Goal: Task Accomplishment & Management: Manage account settings

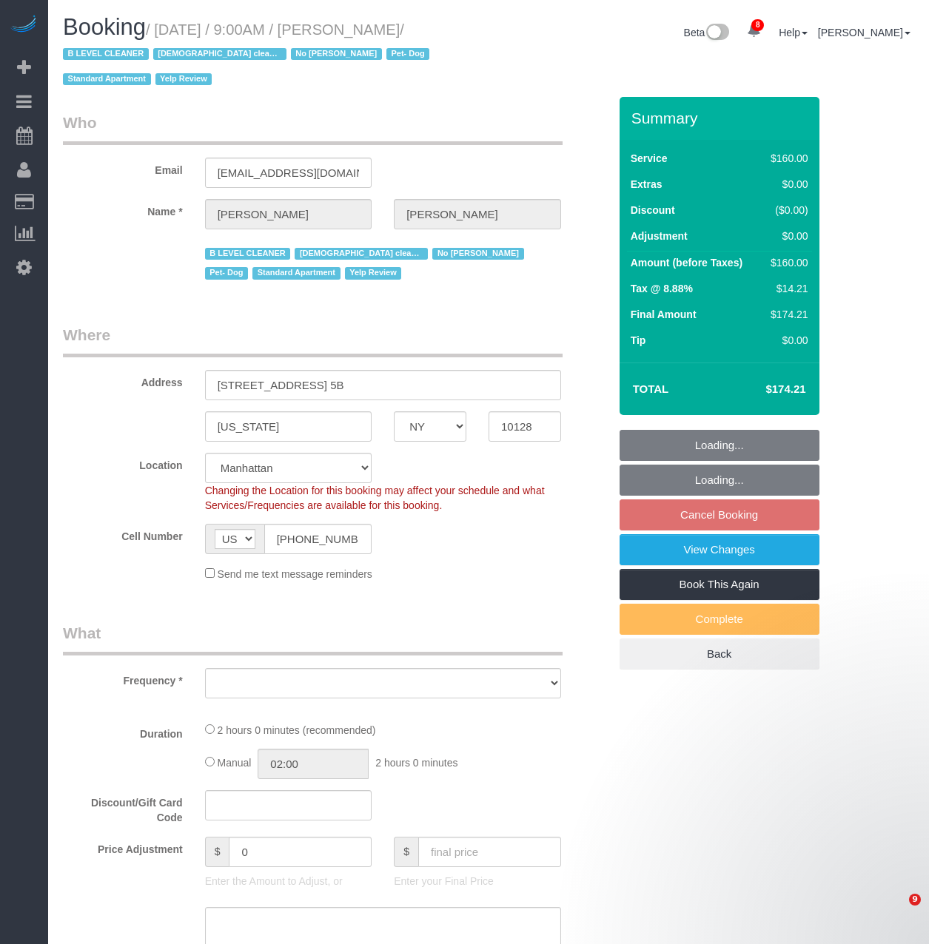
select select "NY"
select select "string:stripe-pm_1RjheQ4VGloSiKo7tm9rNbR6"
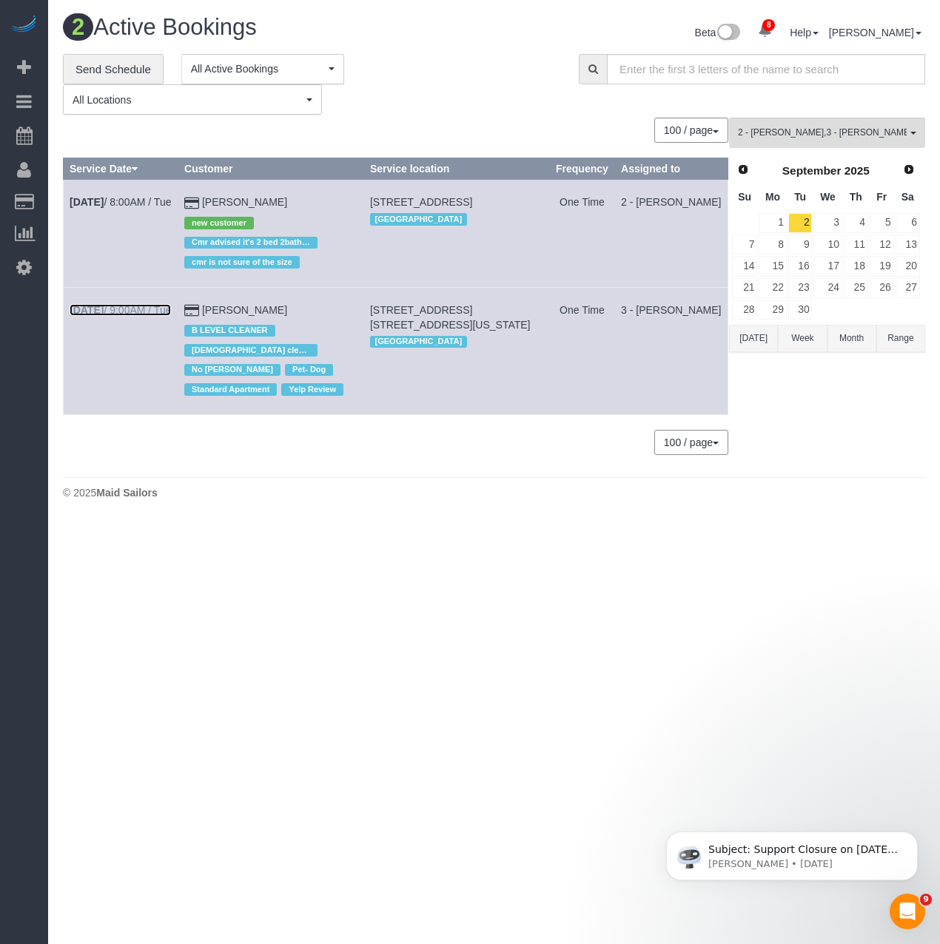
click at [123, 313] on link "Sep 2nd / 9:00AM / Tue" at bounding box center [120, 310] width 101 height 12
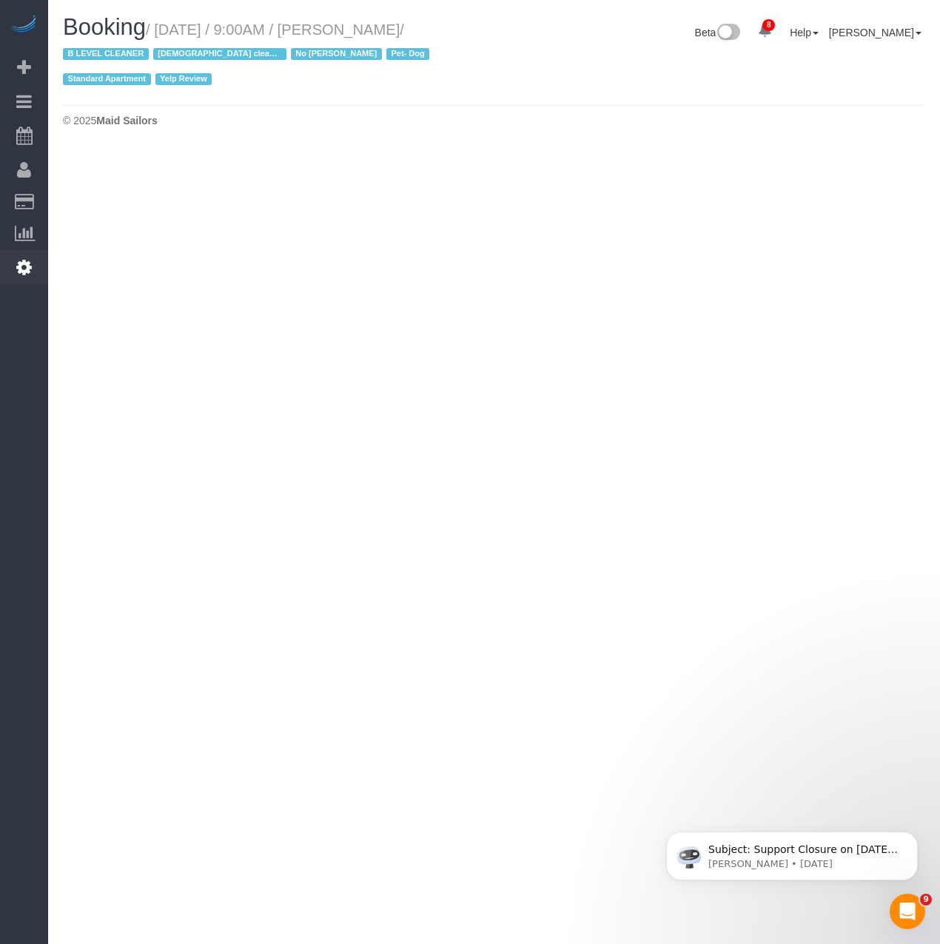
select select "NY"
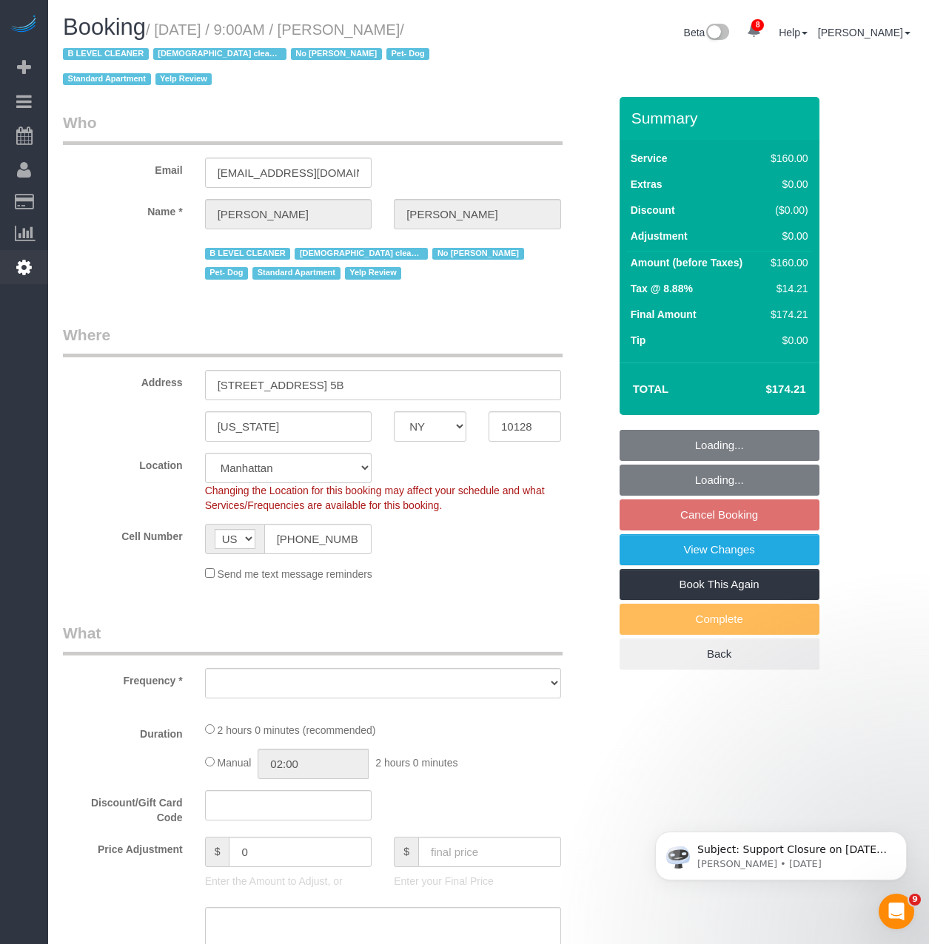
select select "string:stripe-pm_1RjheQ4VGloSiKo7tm9rNbR6"
select select "object:4590"
select select "spot118"
select select "number:57"
select select "number:77"
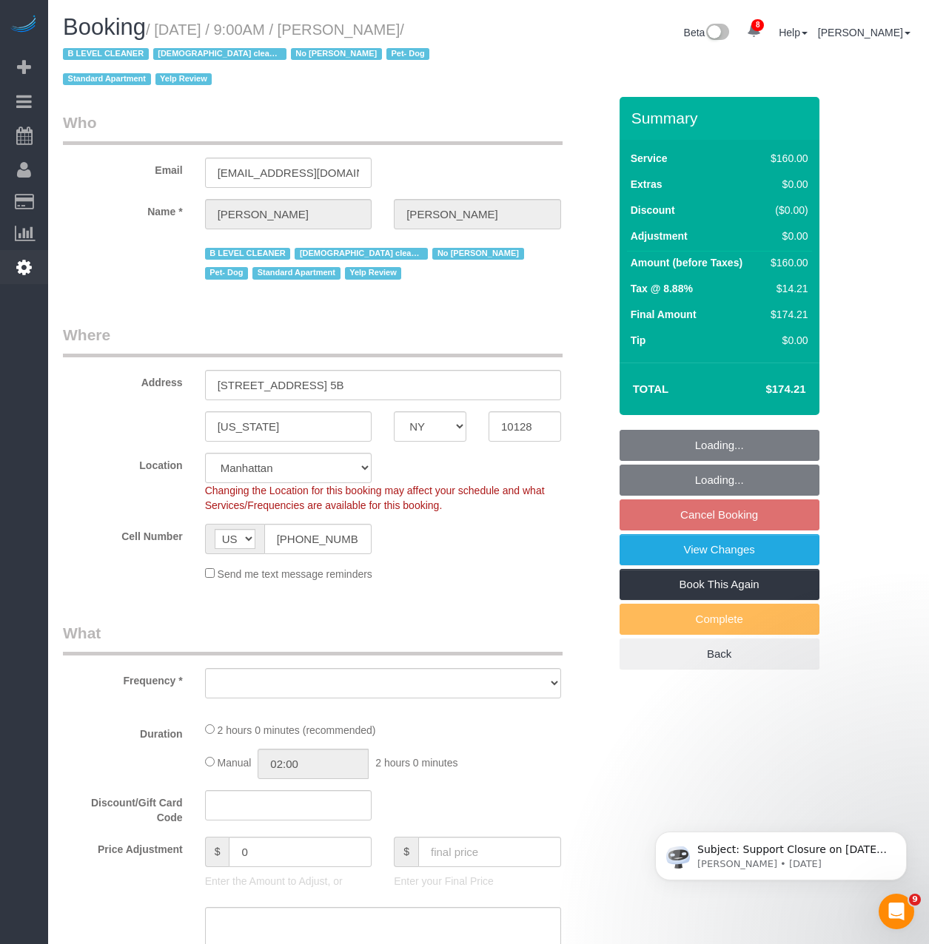
select select "number:13"
select select "number:5"
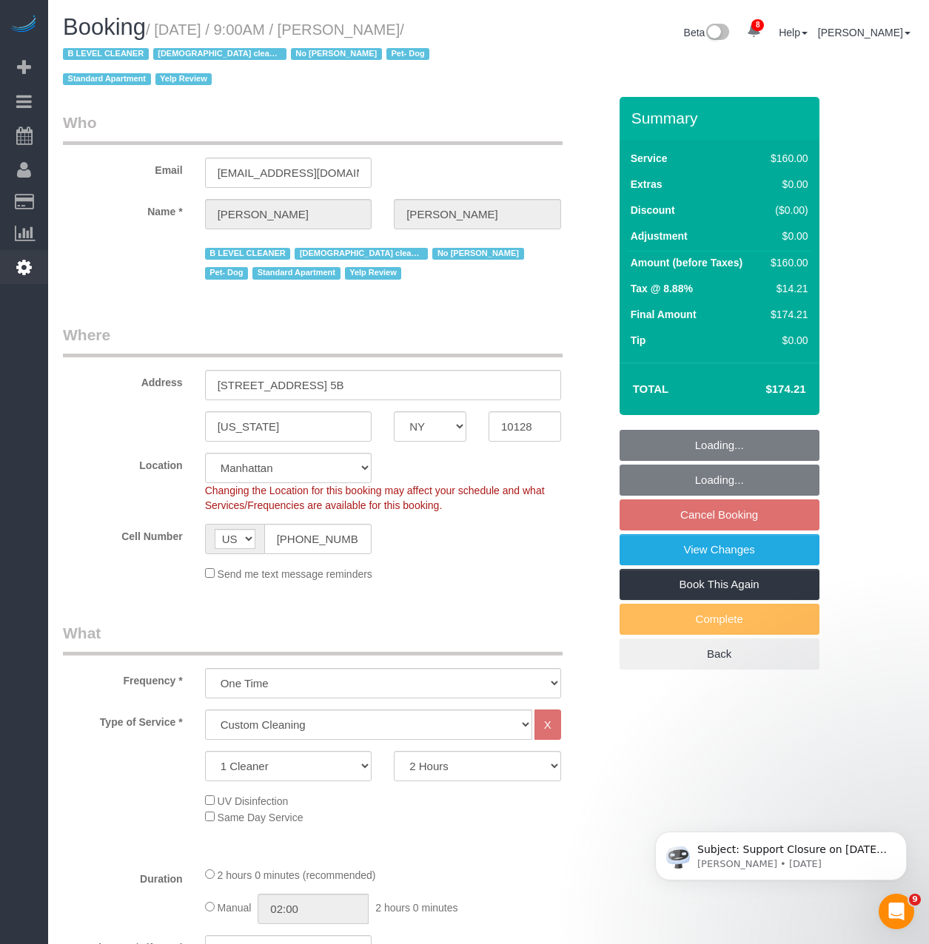
select select "object:5266"
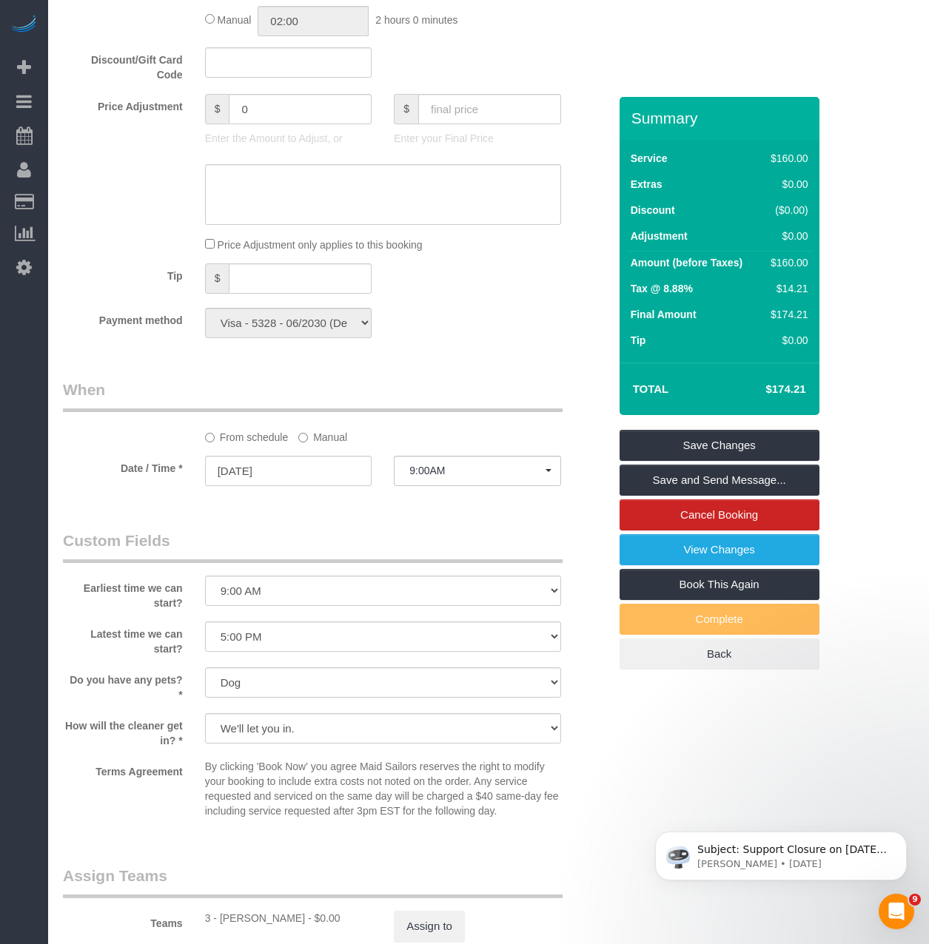
scroll to position [1184, 0]
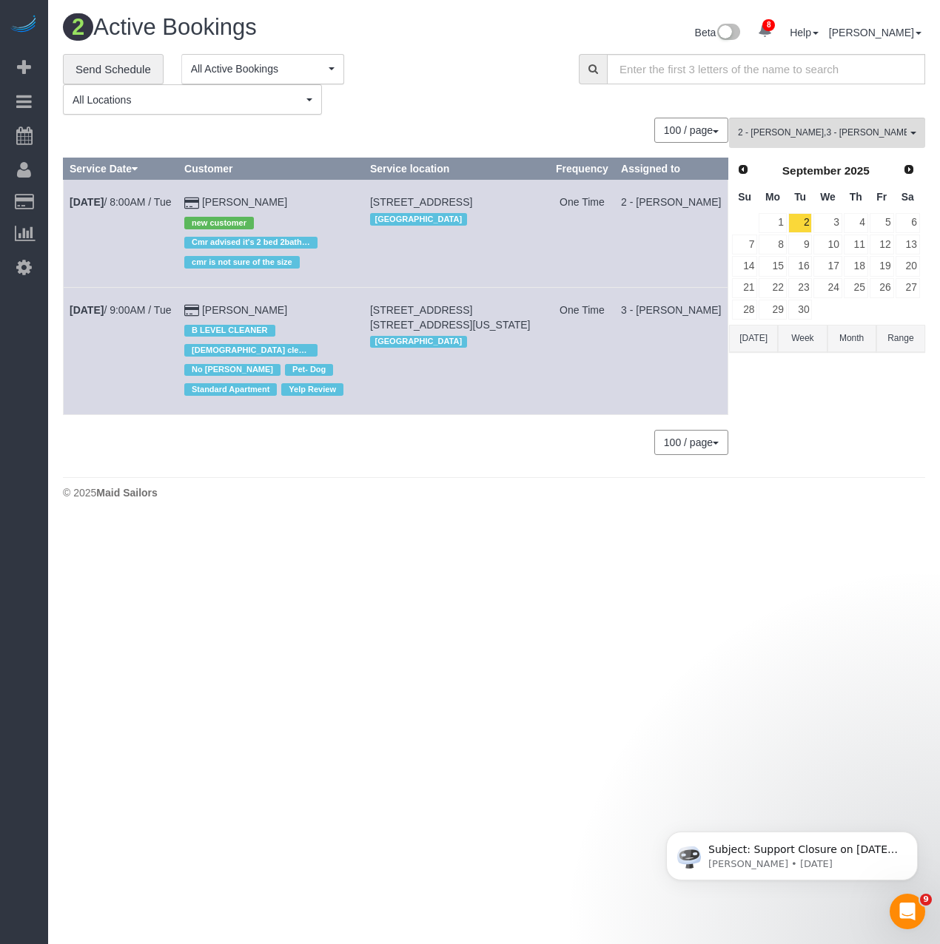
click at [787, 217] on td "2" at bounding box center [800, 222] width 26 height 21
click at [773, 218] on link "1" at bounding box center [771, 223] width 27 height 20
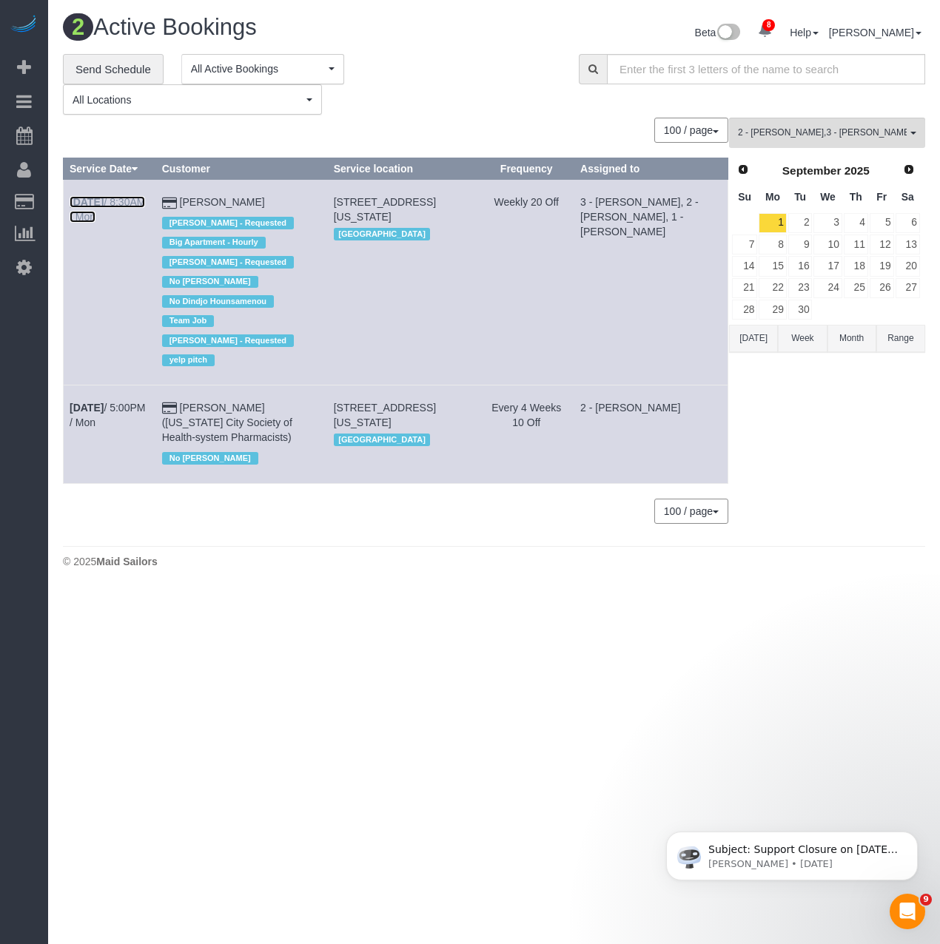
click at [126, 206] on link "Sep 1st / 8:30AM / Mon" at bounding box center [107, 209] width 75 height 27
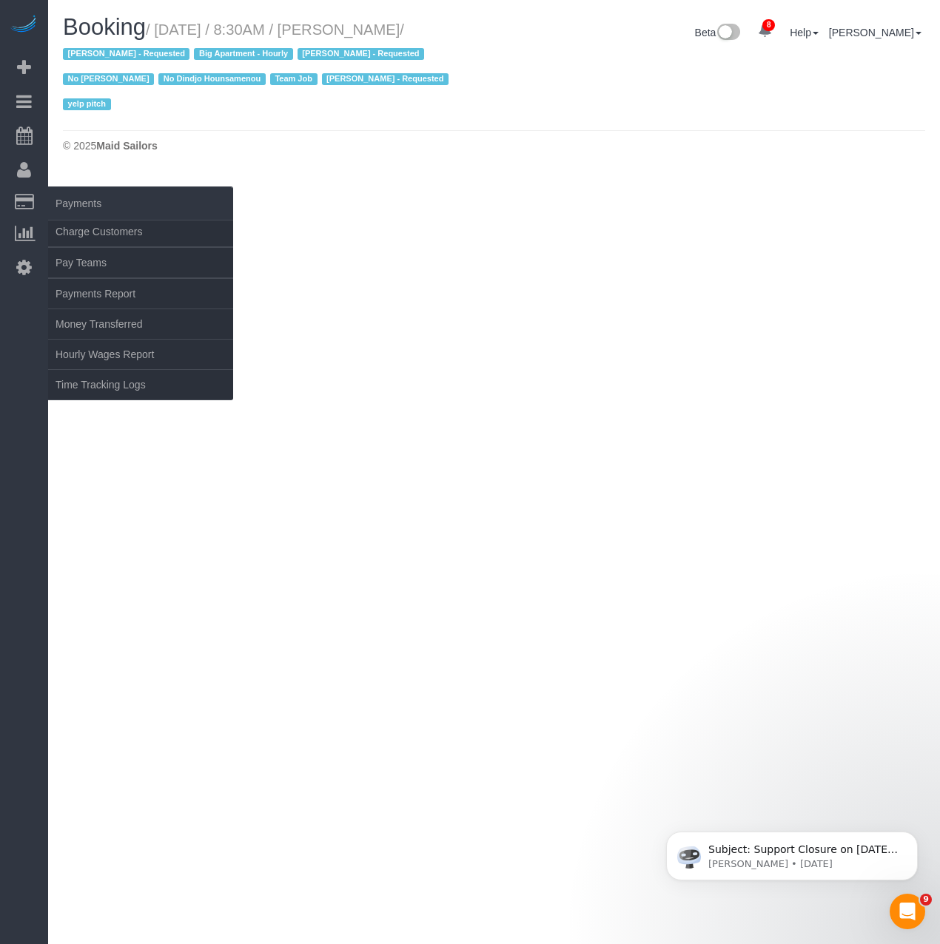
select select "NY"
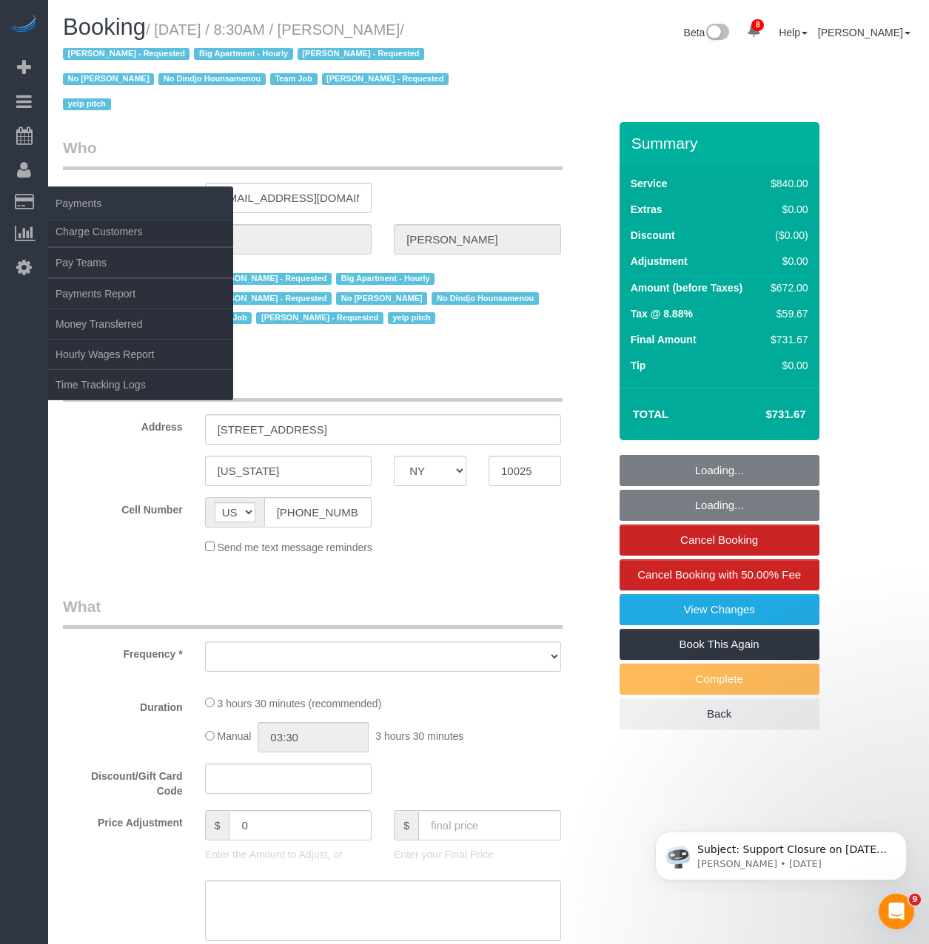
select select "object:6492"
select select "3"
select select "210"
select select "number:89"
select select "number:90"
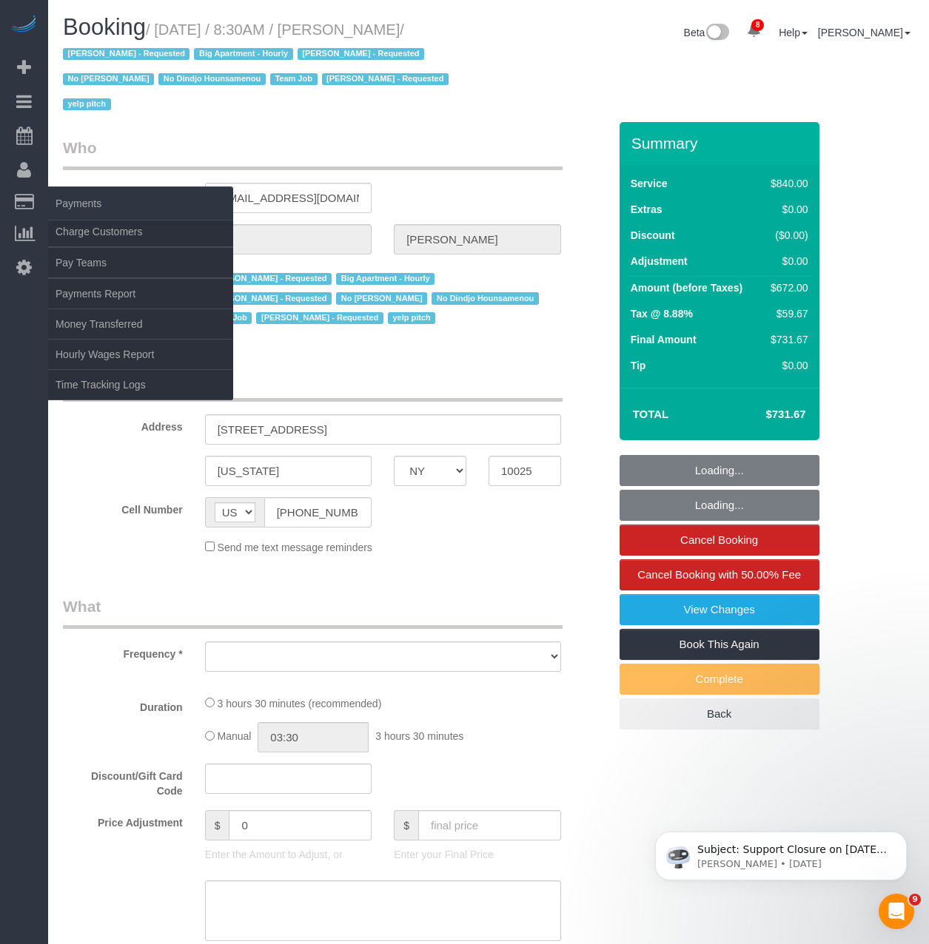
select select "number:15"
select select "number:5"
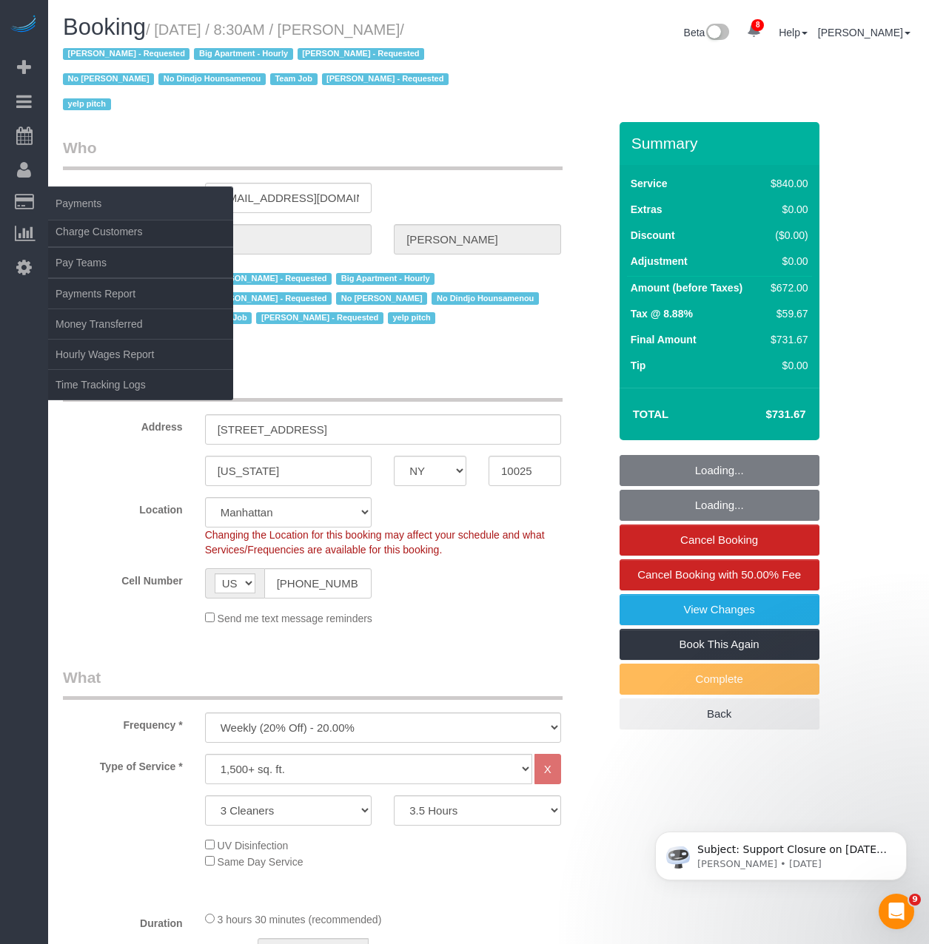
select select "object:7001"
select select "string:stripe-pm_1I87dt4VGloSiKo7CuPcnWZf"
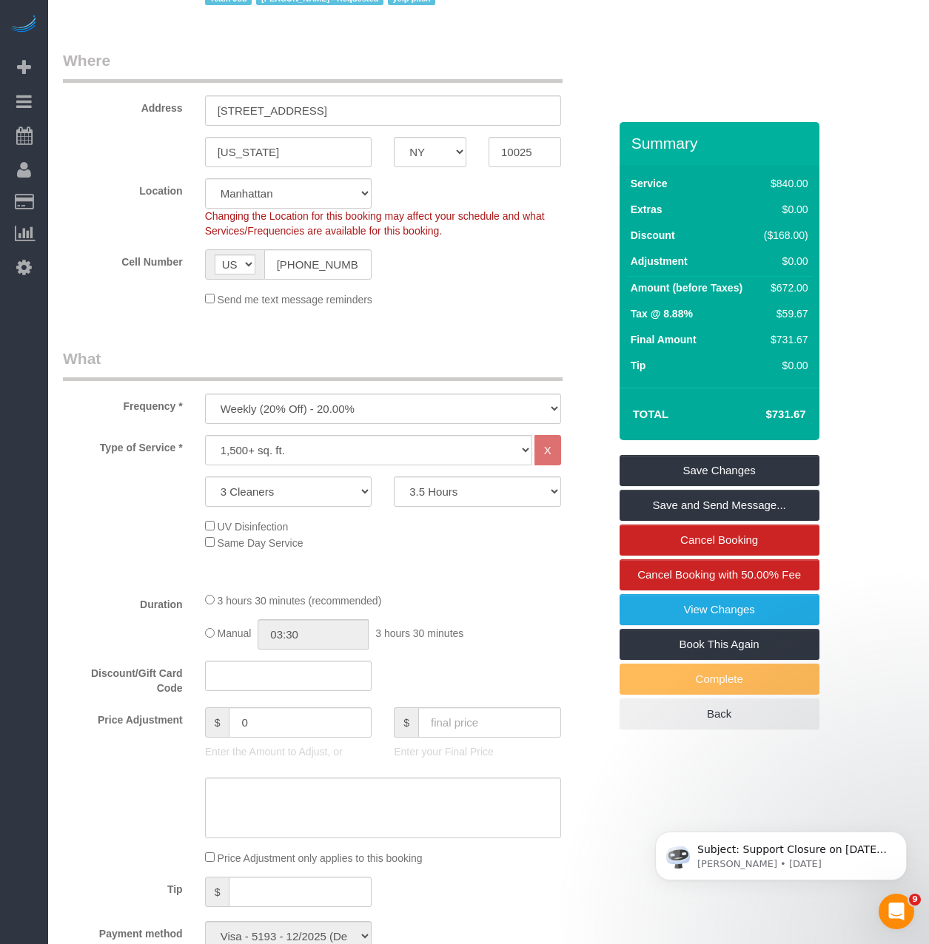
scroll to position [222, 0]
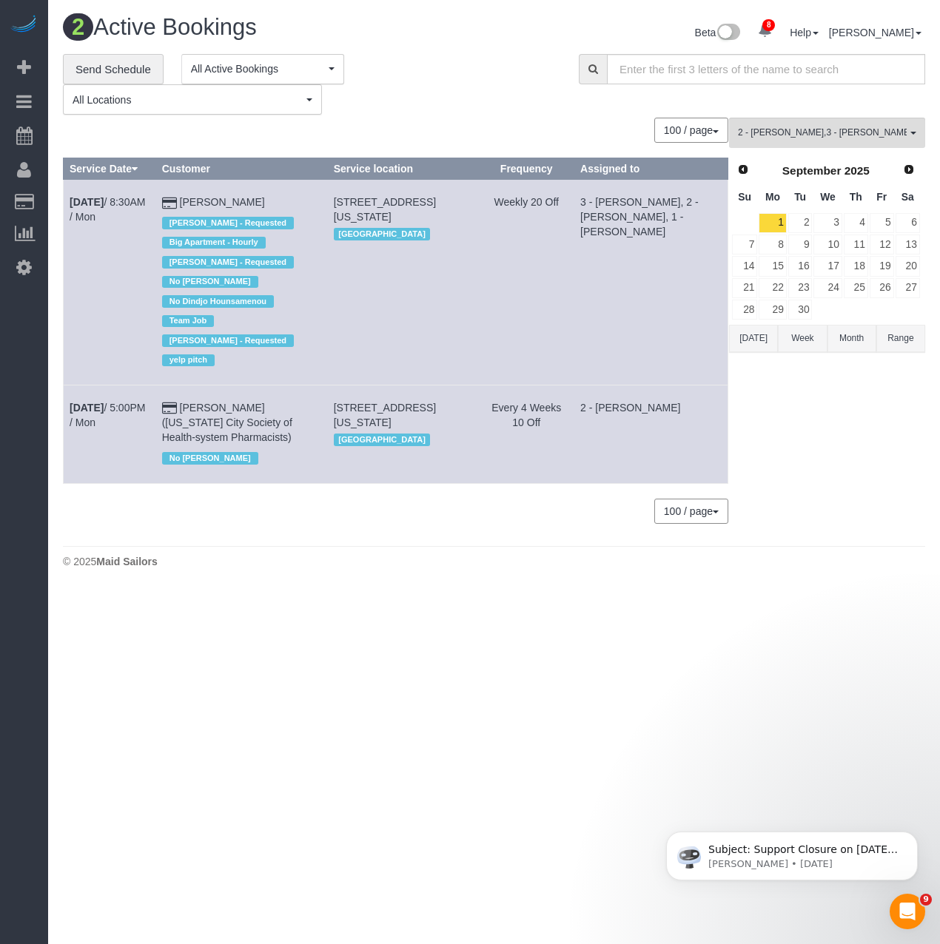
click at [383, 666] on body "8 Beta Your Notifications You have 0 alerts × You have 1 to charge for 08/30/20…" at bounding box center [470, 472] width 940 height 944
click at [493, 307] on td "Weekly 20 Off" at bounding box center [526, 283] width 95 height 206
click at [101, 249] on td "Sep 1st / 8:30AM / Mon" at bounding box center [110, 283] width 92 height 206
click at [441, 311] on td "113 West 95th Street, New York, NY 10025 Manhattan" at bounding box center [403, 283] width 152 height 206
click at [104, 199] on b "Sep 1st" at bounding box center [87, 202] width 34 height 12
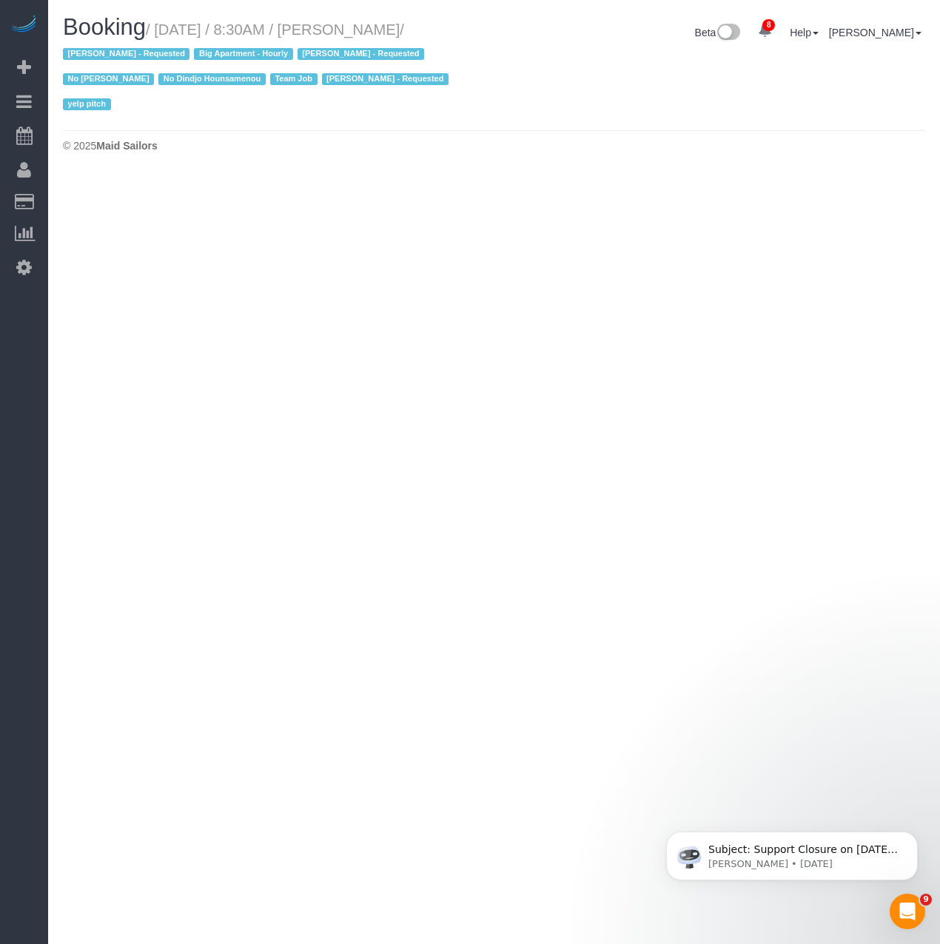
select select "NY"
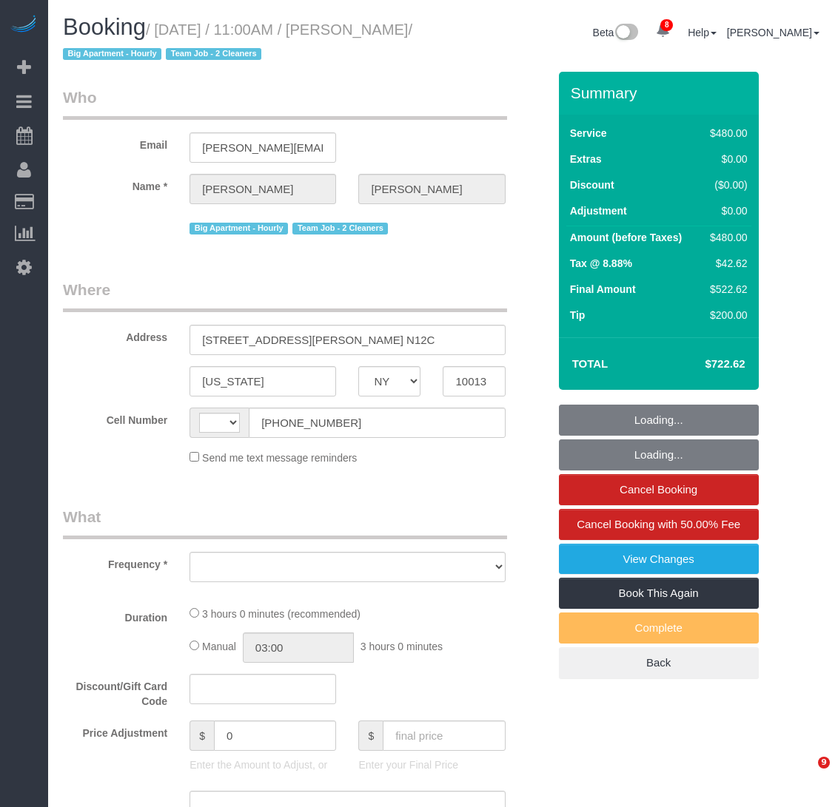
select select "NY"
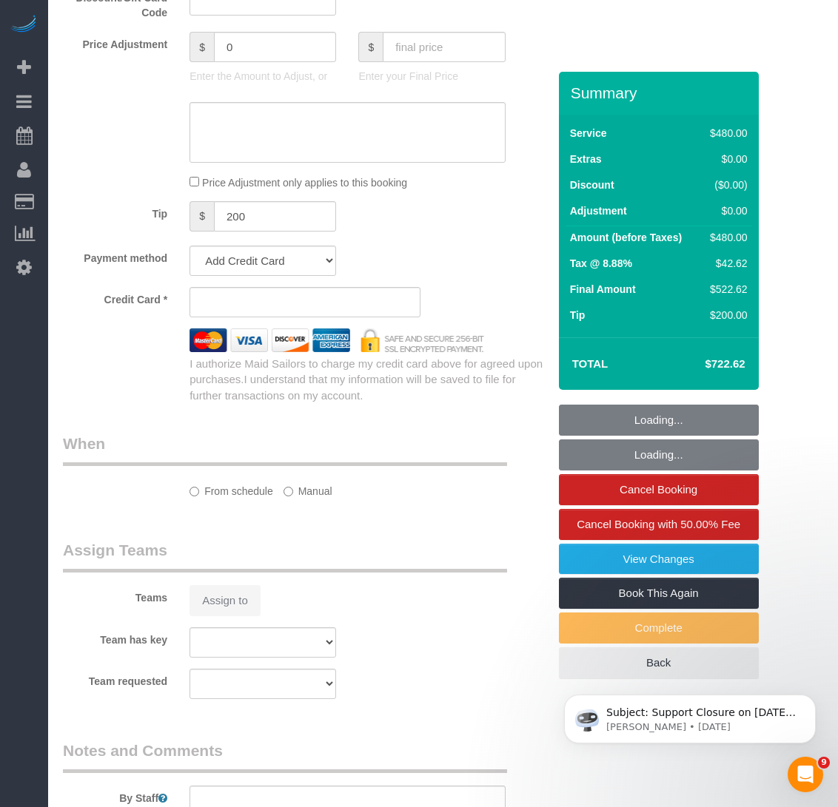
select select "string:[GEOGRAPHIC_DATA]"
select select "string:stripe-pm_1Rilyw4VGloSiKo7mbP2uOmn"
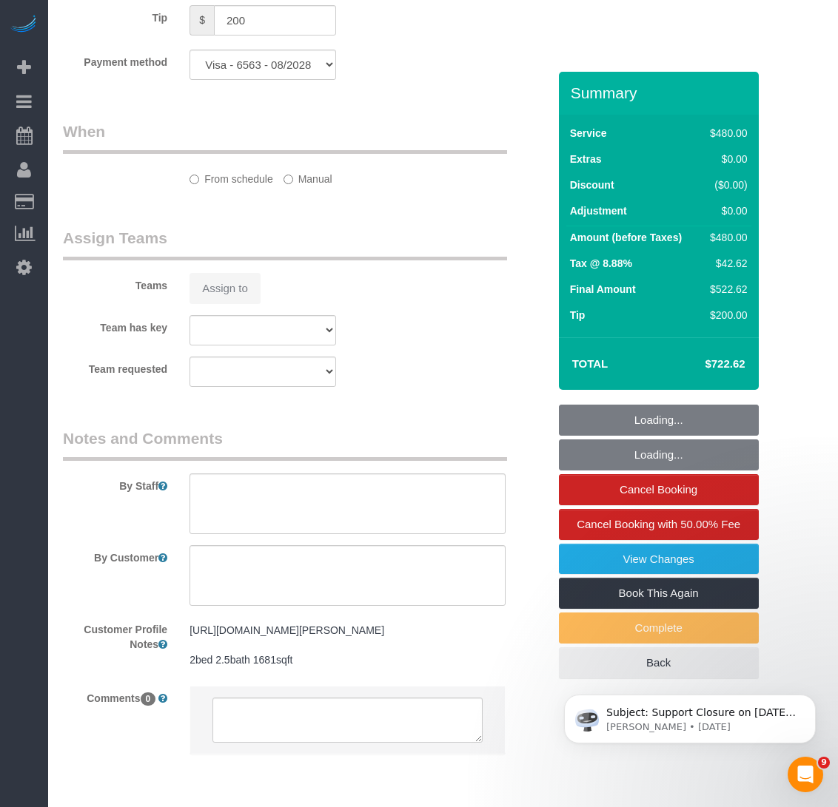
select select "object:694"
select select "spot1"
select select "number:60"
select select "number:79"
select select "number:13"
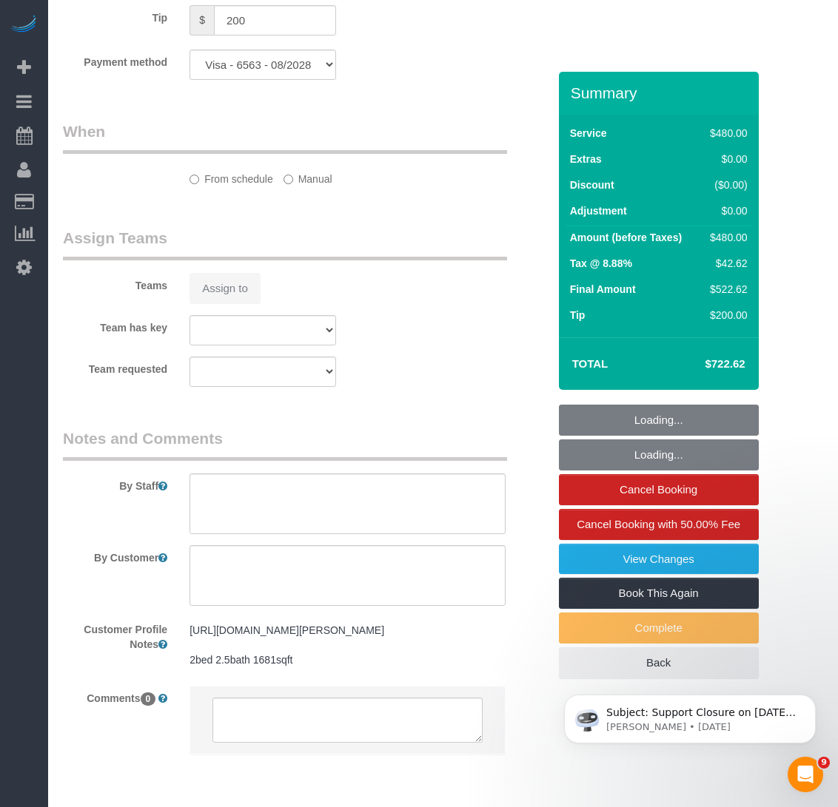
select select "number:6"
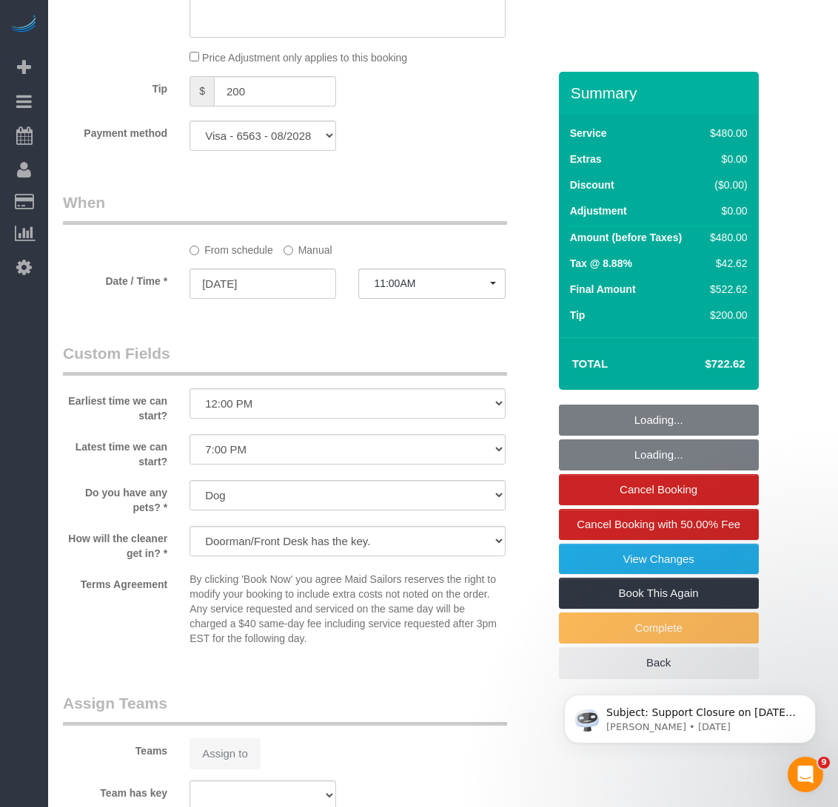
select select "object:941"
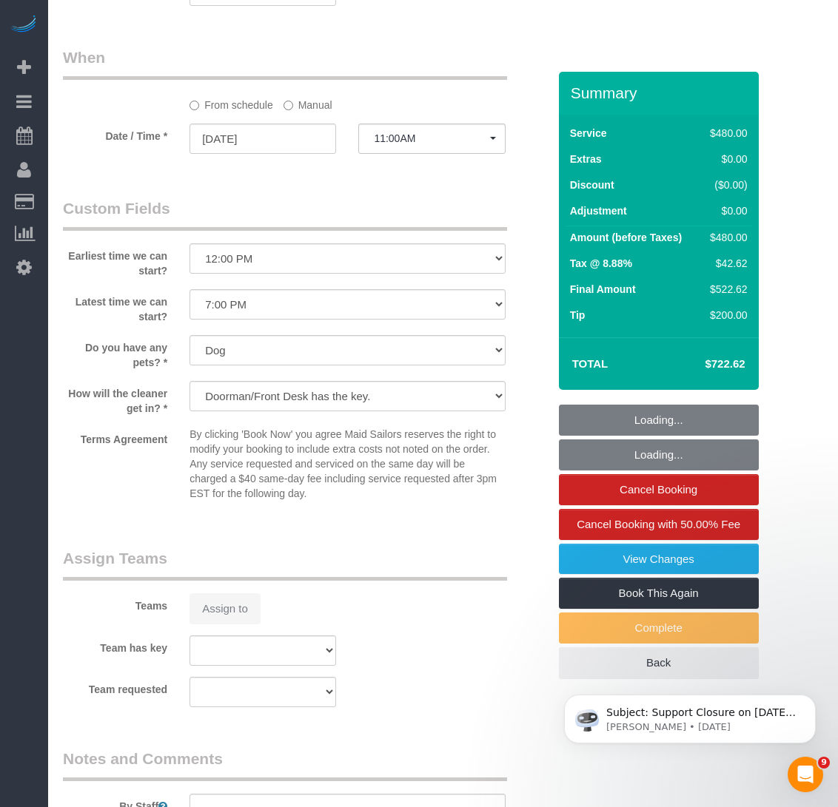
select select "180"
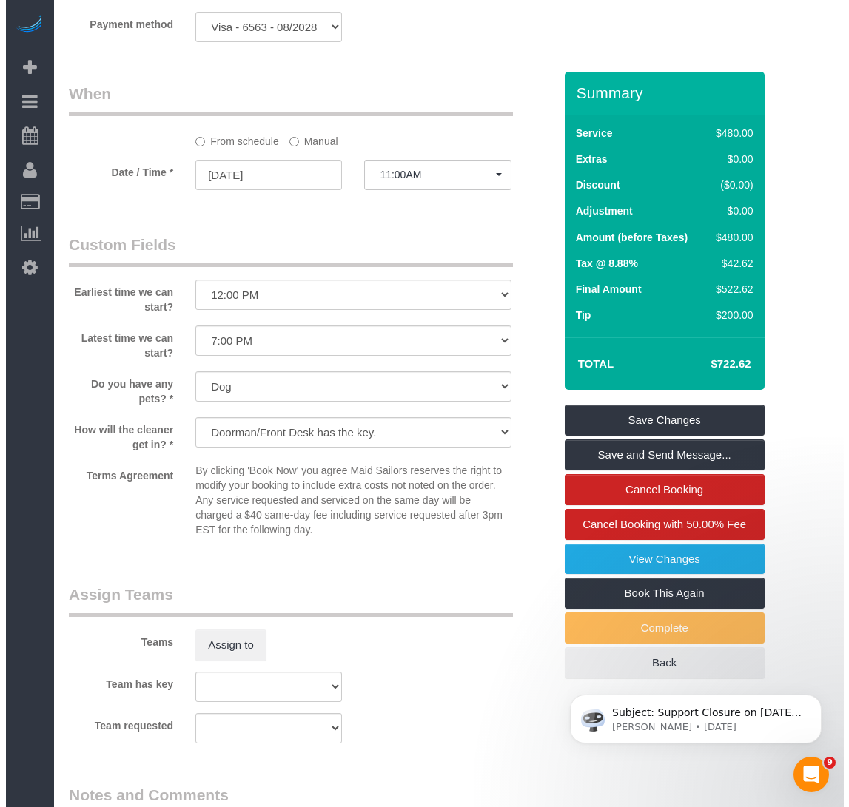
scroll to position [1178, 0]
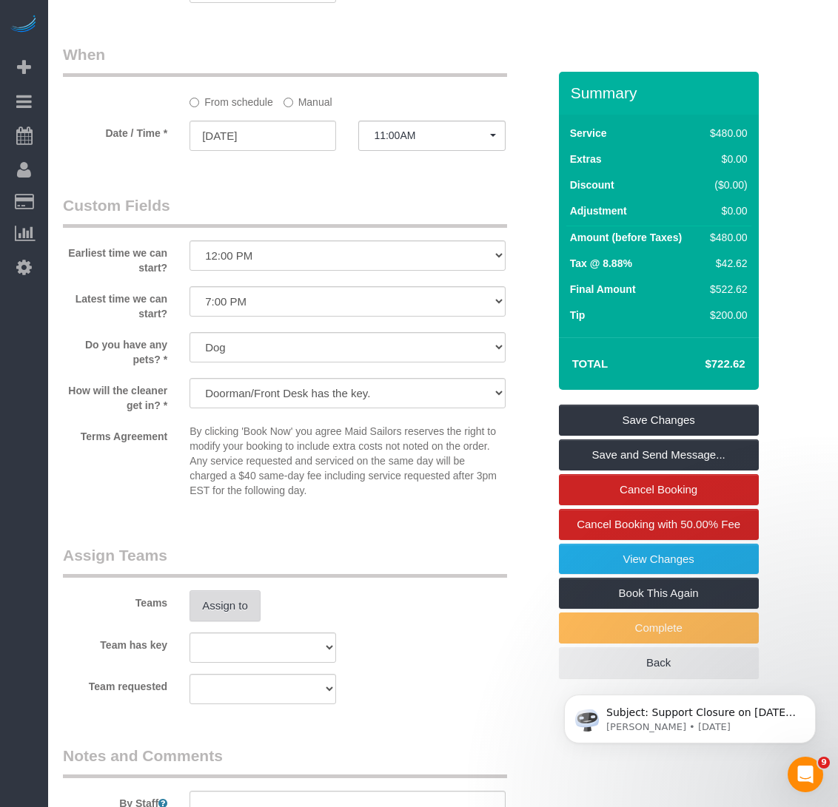
click at [246, 604] on button "Assign to" at bounding box center [224, 605] width 71 height 31
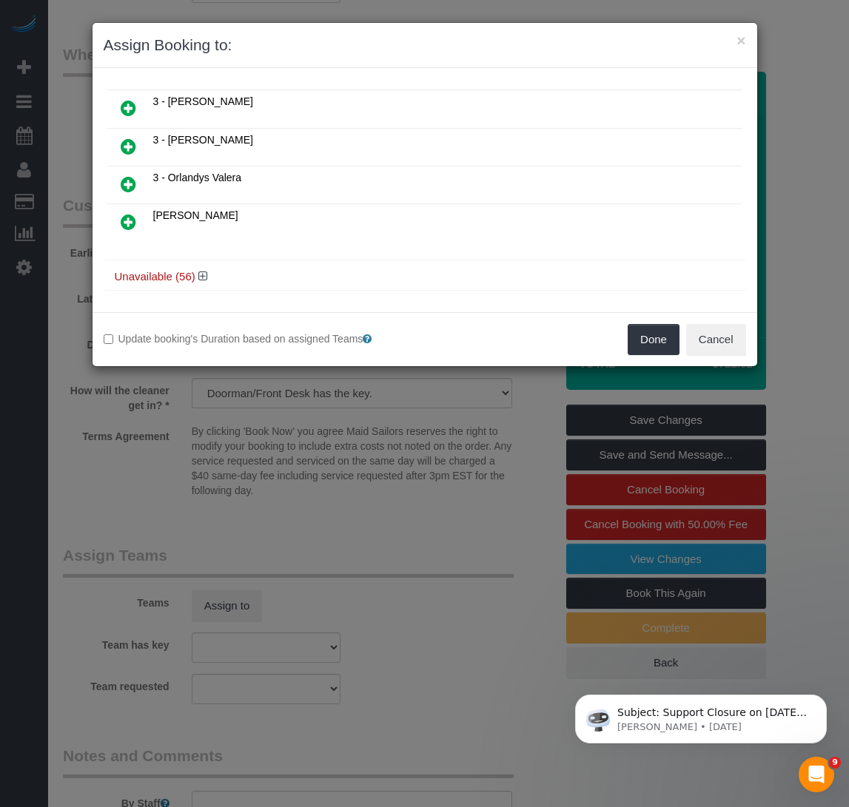
scroll to position [718, 0]
click at [203, 277] on icon at bounding box center [202, 272] width 9 height 11
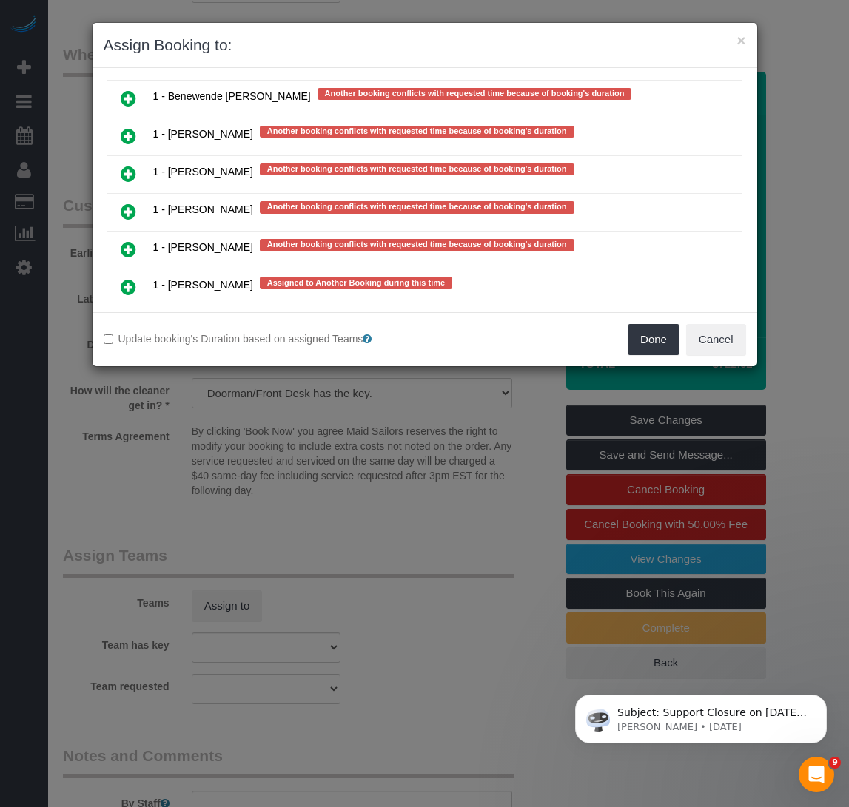
scroll to position [2641, 0]
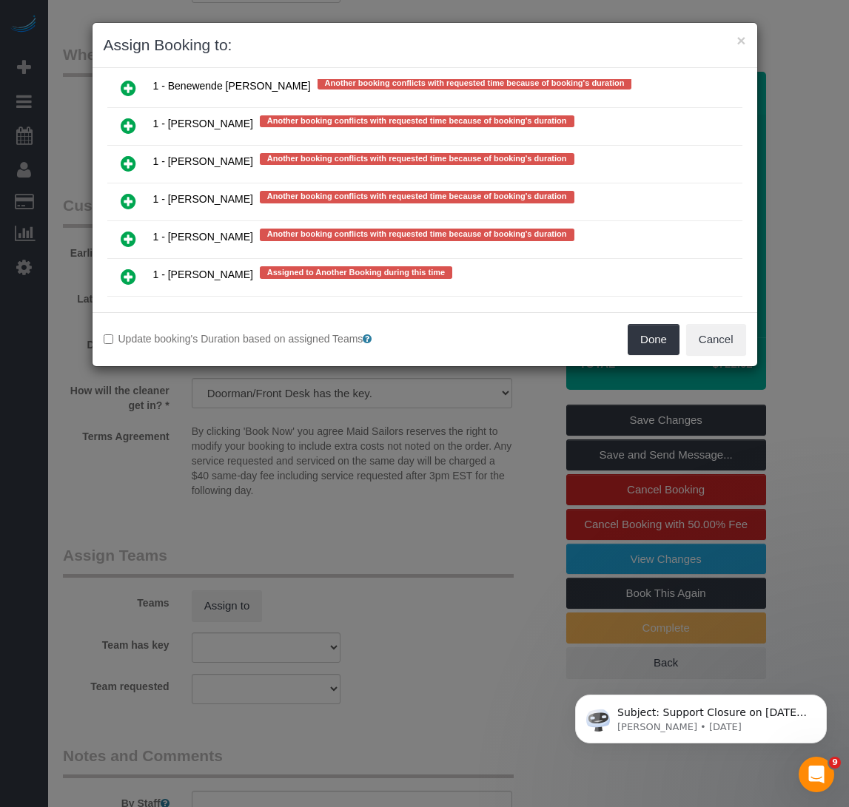
click at [257, 309] on div "Assigned (0) No Assigned Teams Available (21) 000 - Partnerships 000 - TEAM JOB" at bounding box center [424, 190] width 664 height 244
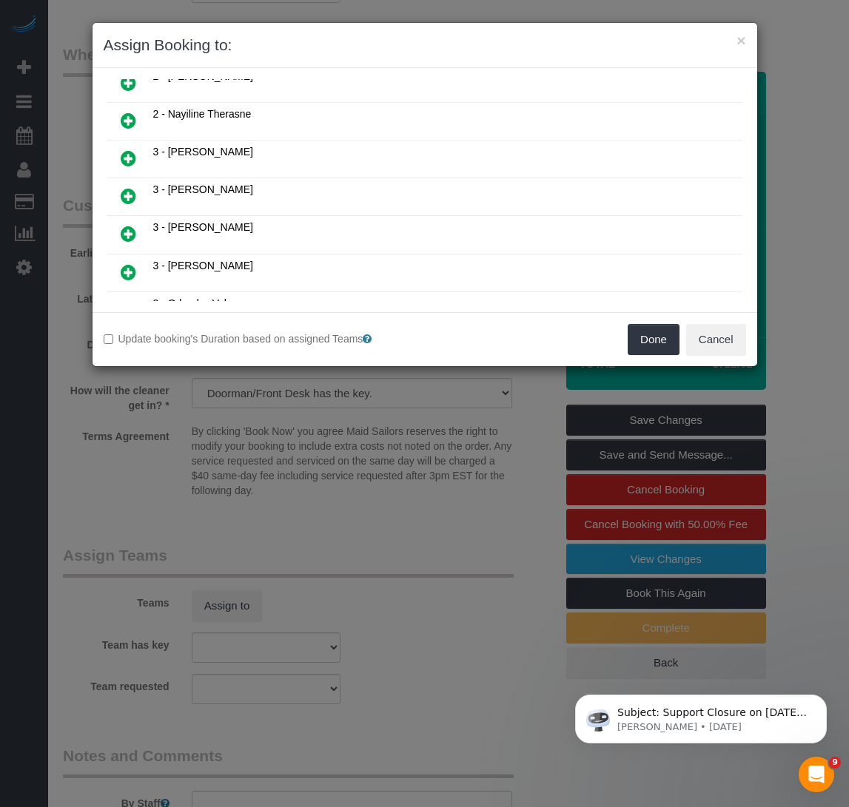
click at [124, 191] on icon at bounding box center [129, 196] width 16 height 18
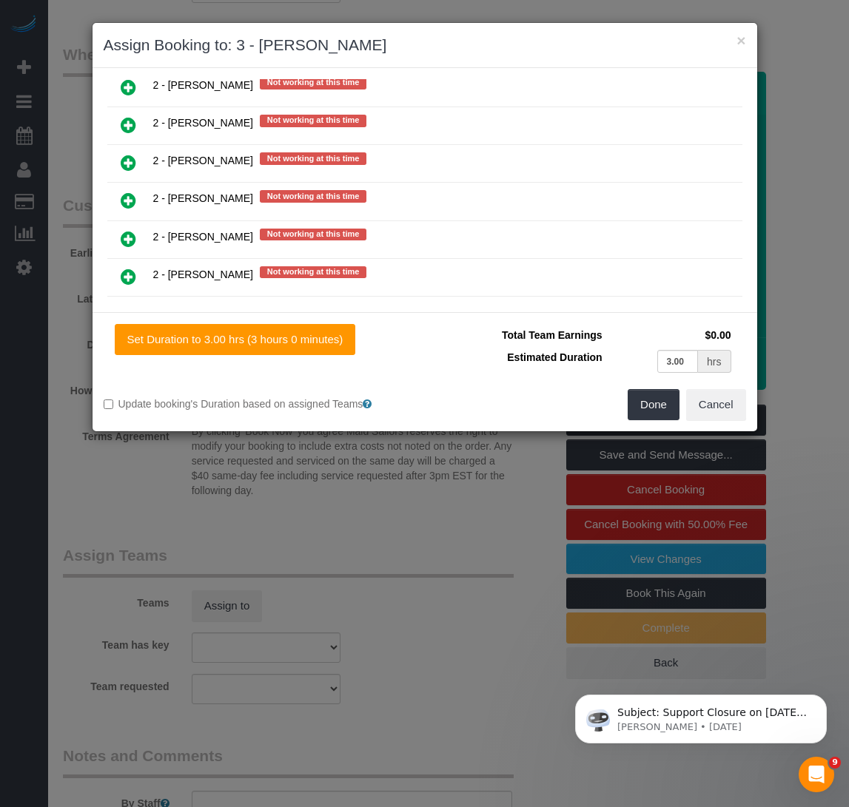
scroll to position [1338, 0]
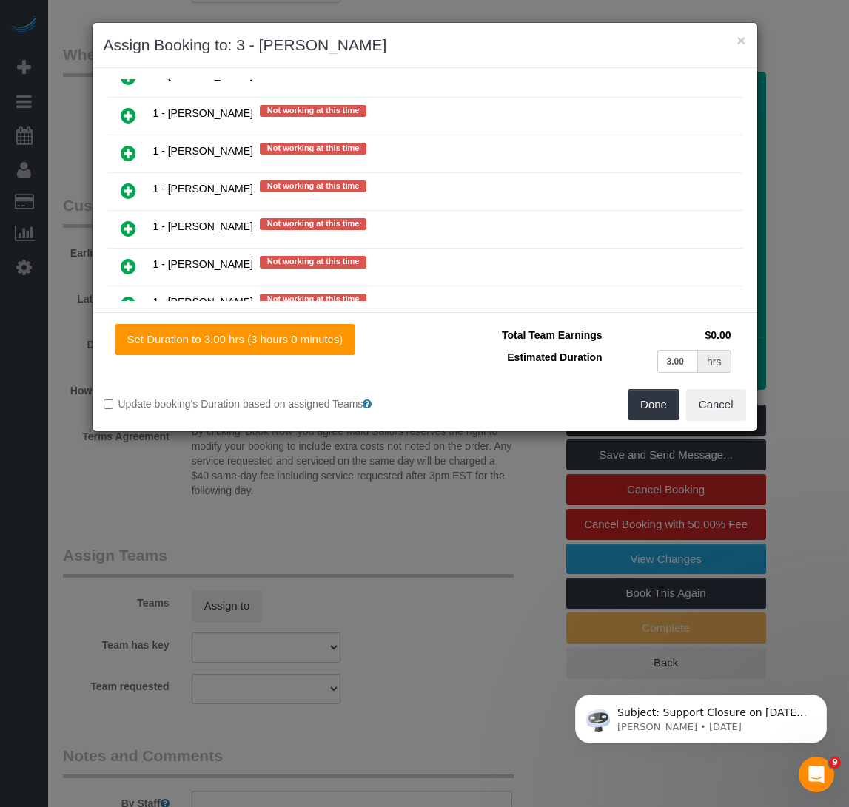
click at [417, 354] on div "Set Duration to 3.00 hrs (3 hours 0 minutes)" at bounding box center [264, 339] width 321 height 31
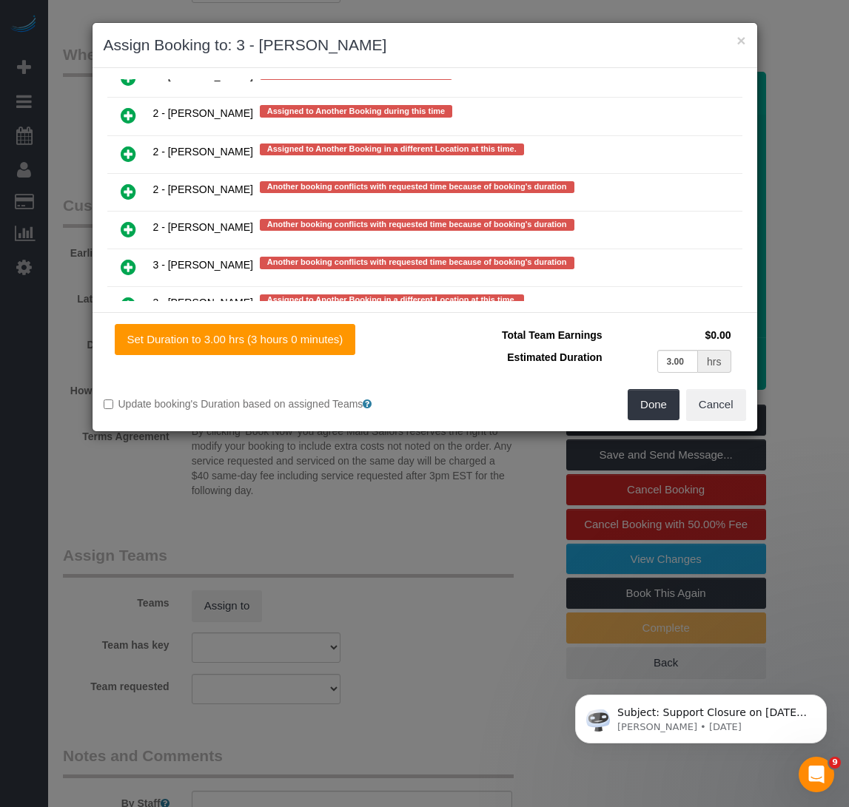
click at [127, 190] on icon at bounding box center [129, 192] width 16 height 18
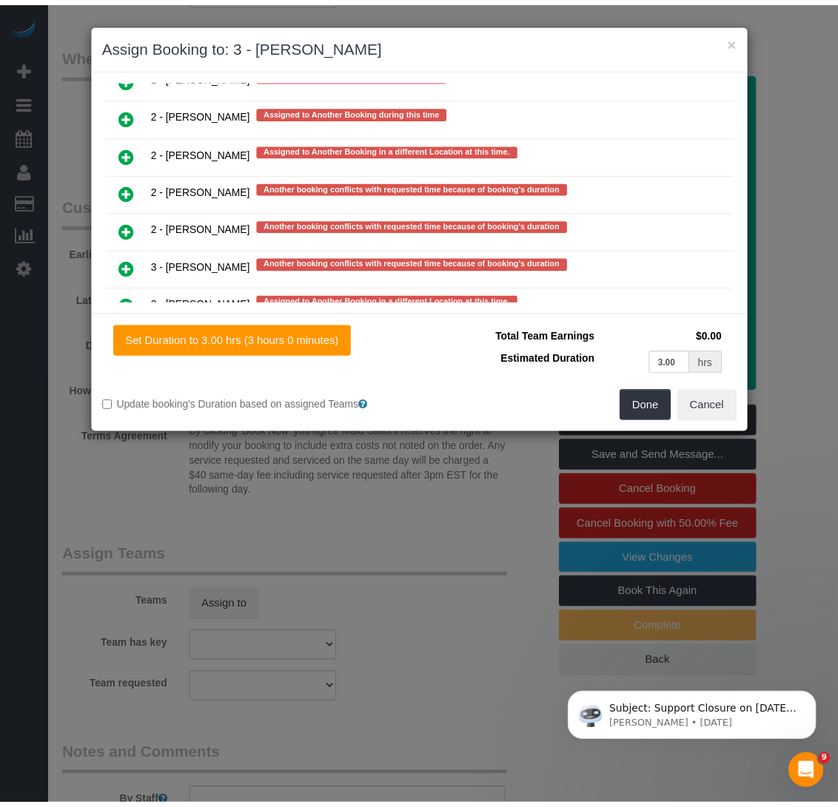
scroll to position [2881, 0]
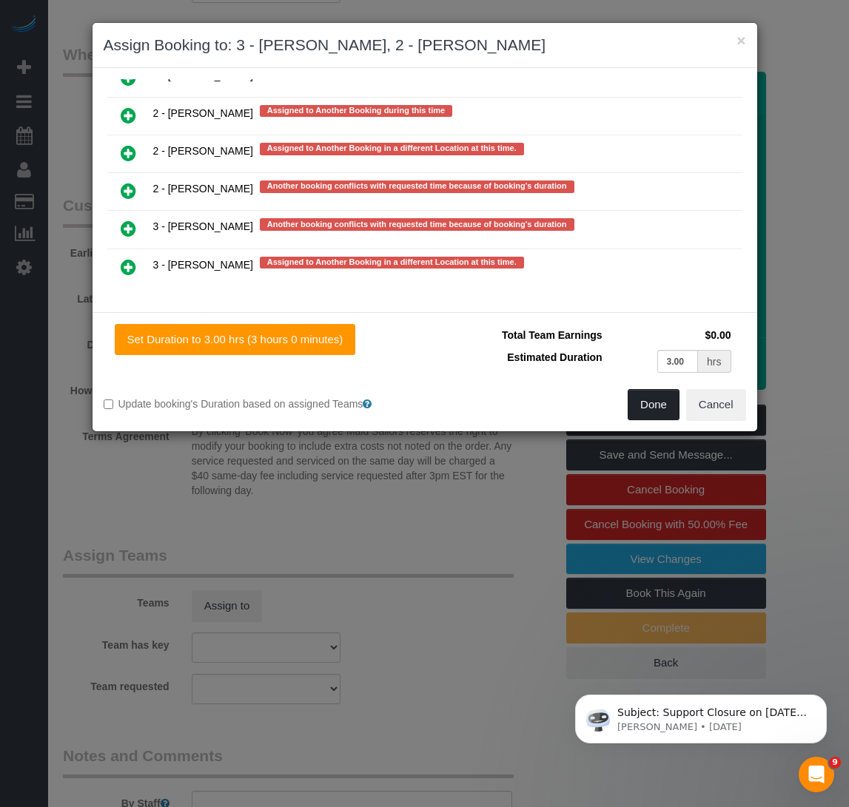
click at [647, 404] on button "Done" at bounding box center [653, 404] width 52 height 31
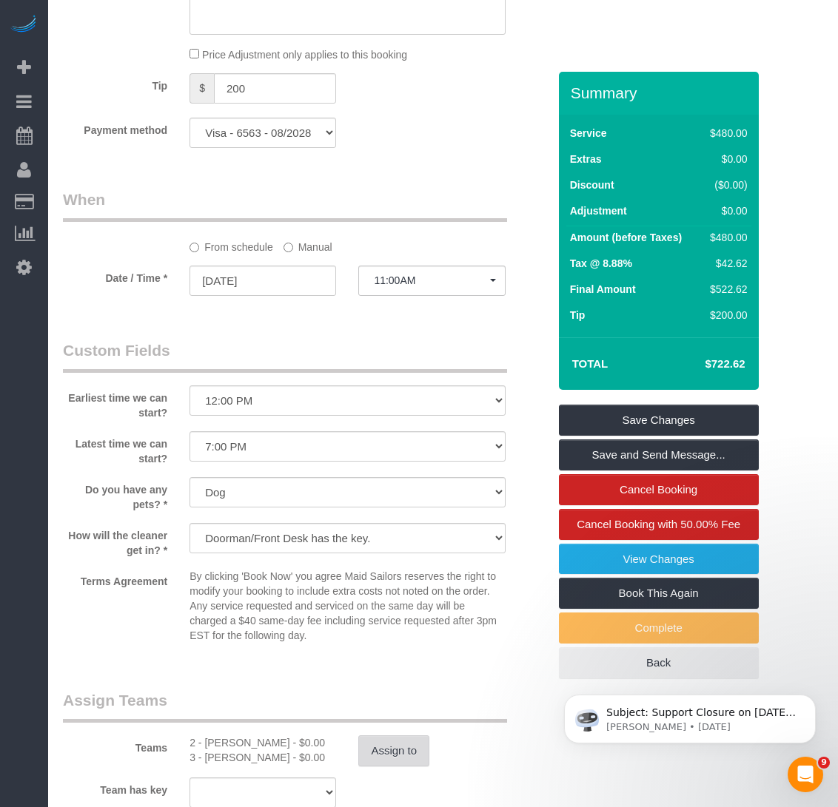
scroll to position [956, 0]
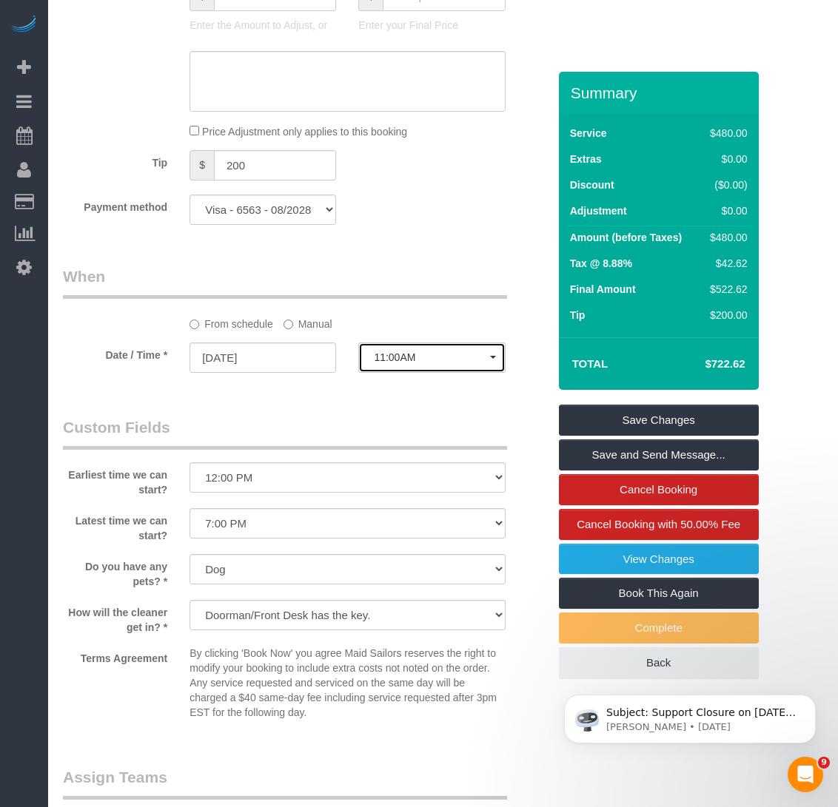
click at [451, 369] on button "11:00AM" at bounding box center [431, 358] width 146 height 30
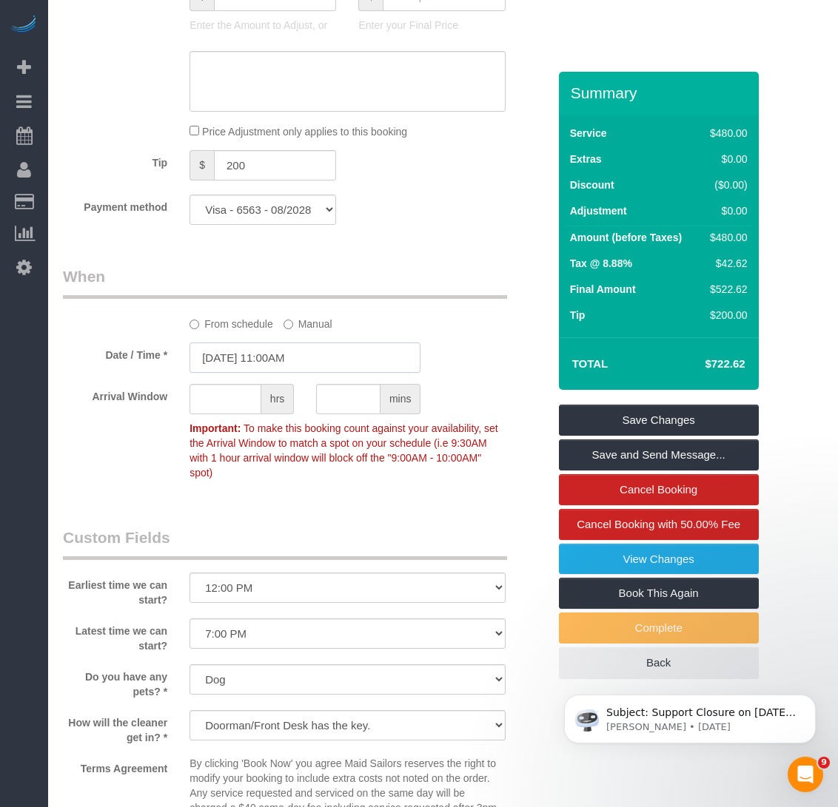
click at [309, 357] on input "[DATE] 11:00AM" at bounding box center [304, 358] width 231 height 30
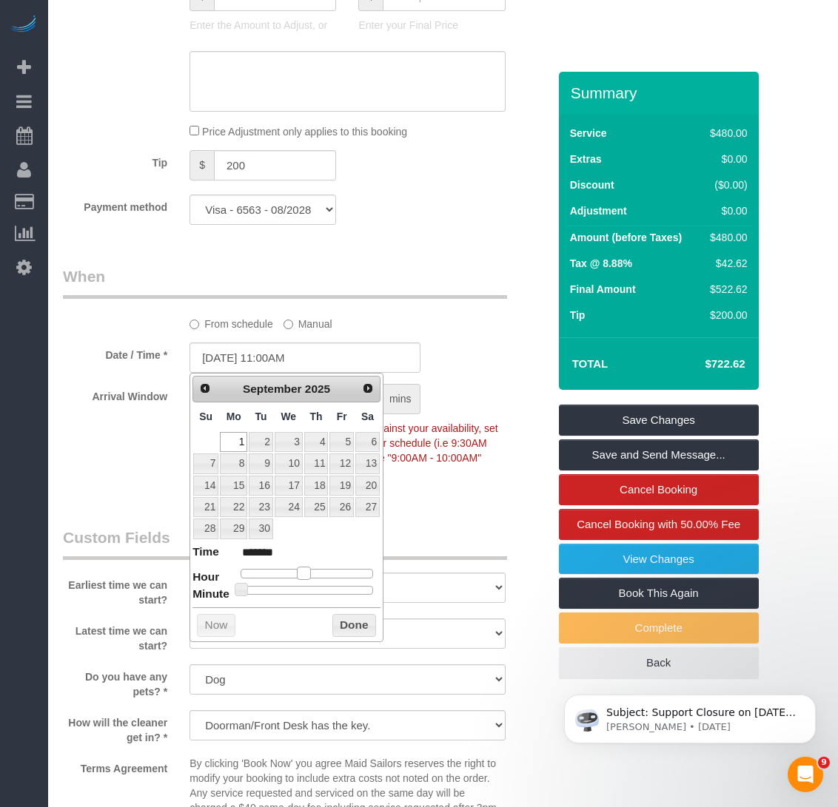
type input "[DATE] 12:00PM"
type input "*******"
type input "[DATE] 1:00PM"
type input "******"
type input "[DATE] 2:00PM"
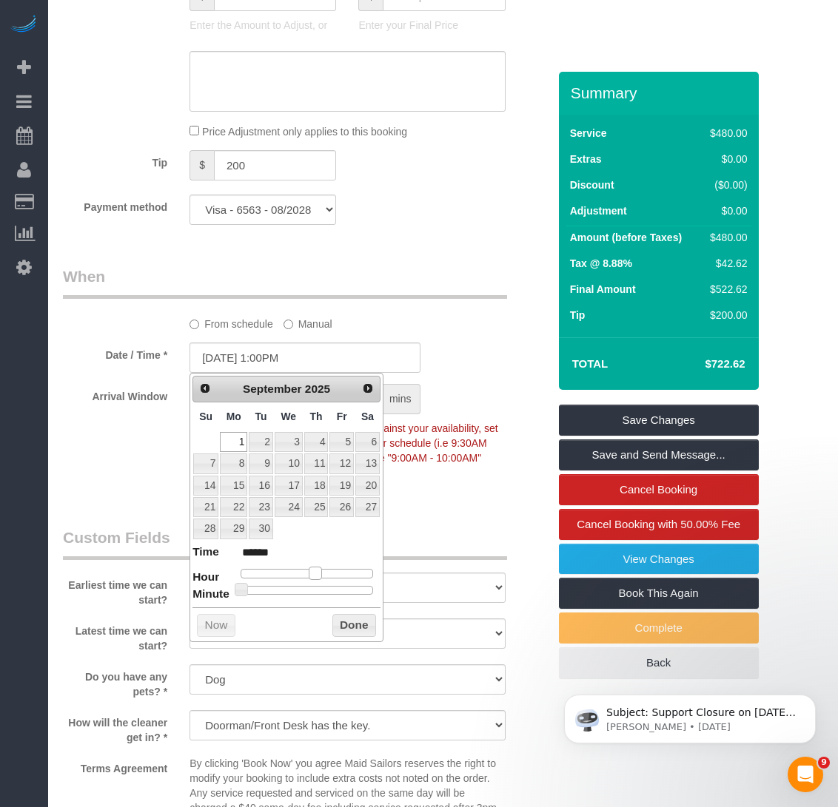
type input "******"
drag, startPoint x: 309, startPoint y: 571, endPoint x: 326, endPoint y: 574, distance: 16.5
click at [326, 574] on span at bounding box center [320, 573] width 13 height 13
click at [323, 578] on span at bounding box center [320, 573] width 13 height 13
type input "[DATE] 1:00PM"
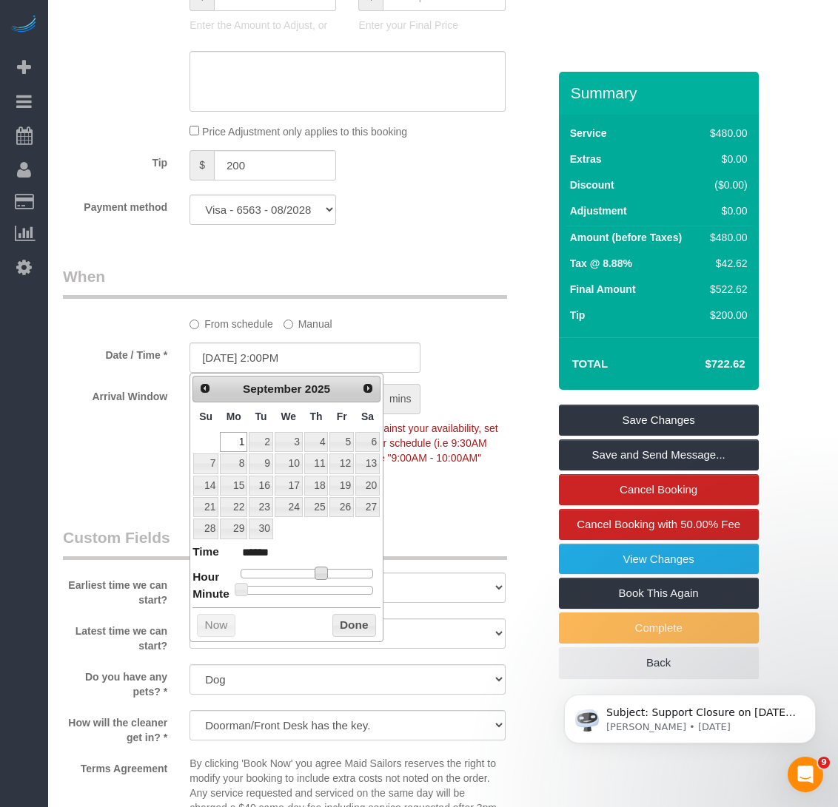
type input "******"
click at [345, 623] on button "Done" at bounding box center [354, 626] width 44 height 24
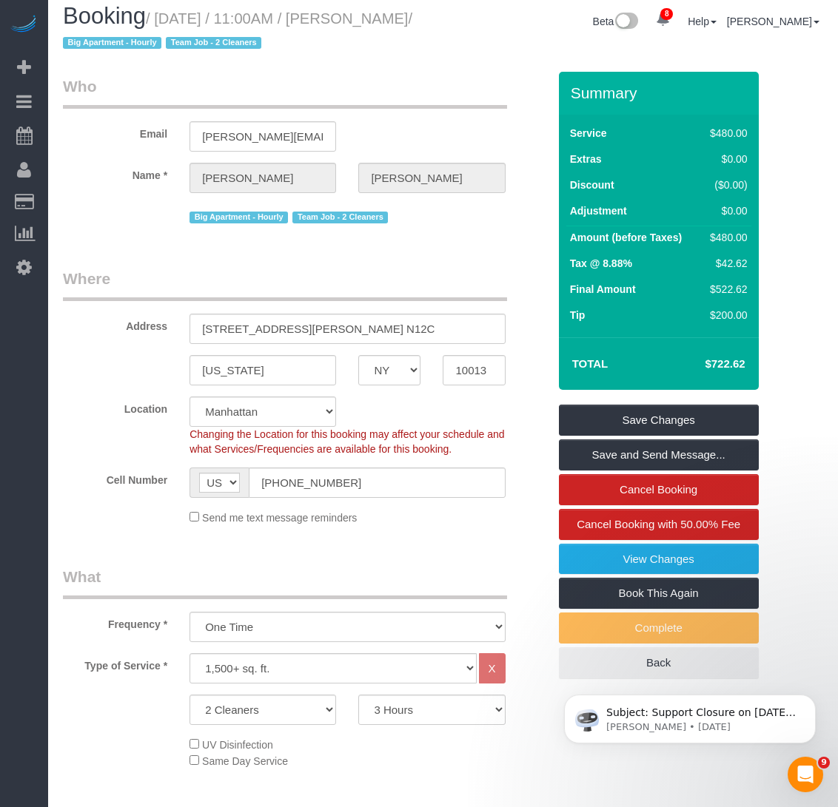
scroll to position [0, 0]
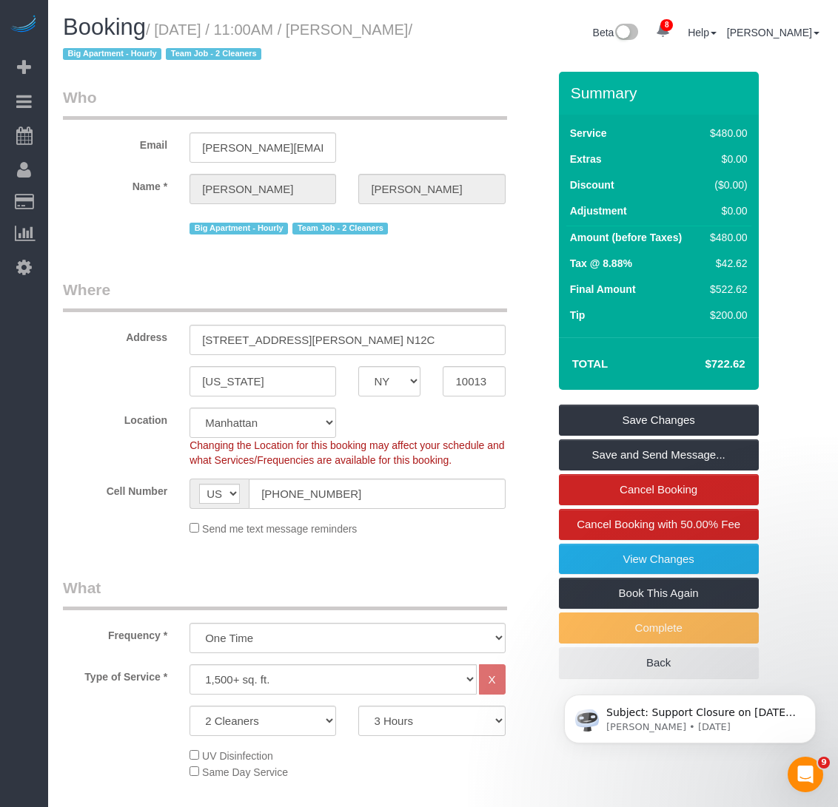
drag, startPoint x: 380, startPoint y: 27, endPoint x: 109, endPoint y: 53, distance: 272.0
click at [109, 53] on small "/ September 01, 2025 / 11:00AM / Rick DeVos / Big Apartment - Hourly Team Job -…" at bounding box center [237, 41] width 349 height 41
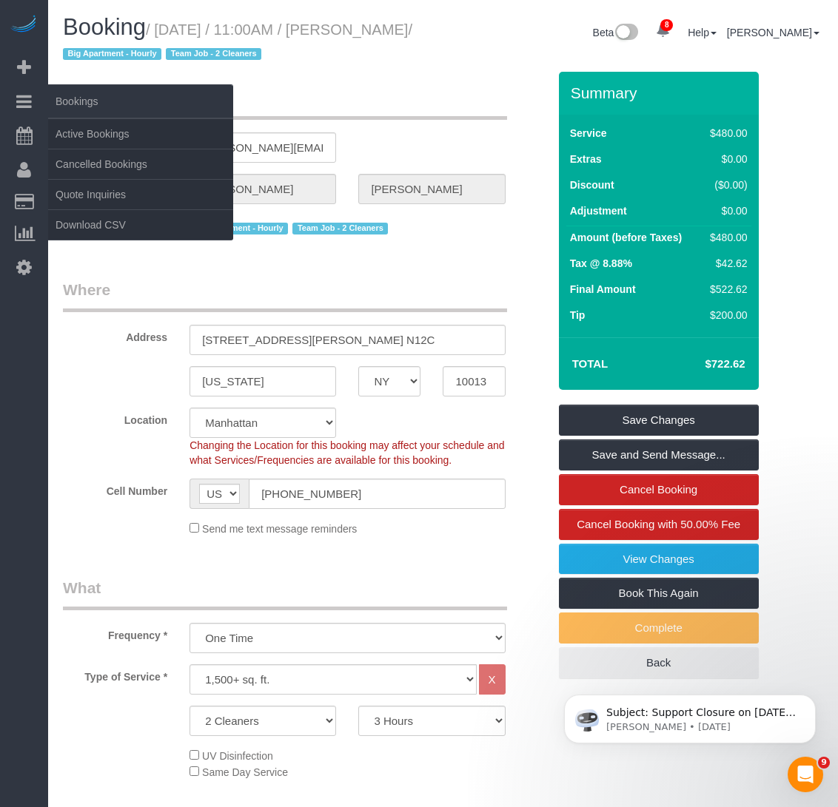
copy small "[PERSON_NAME]"
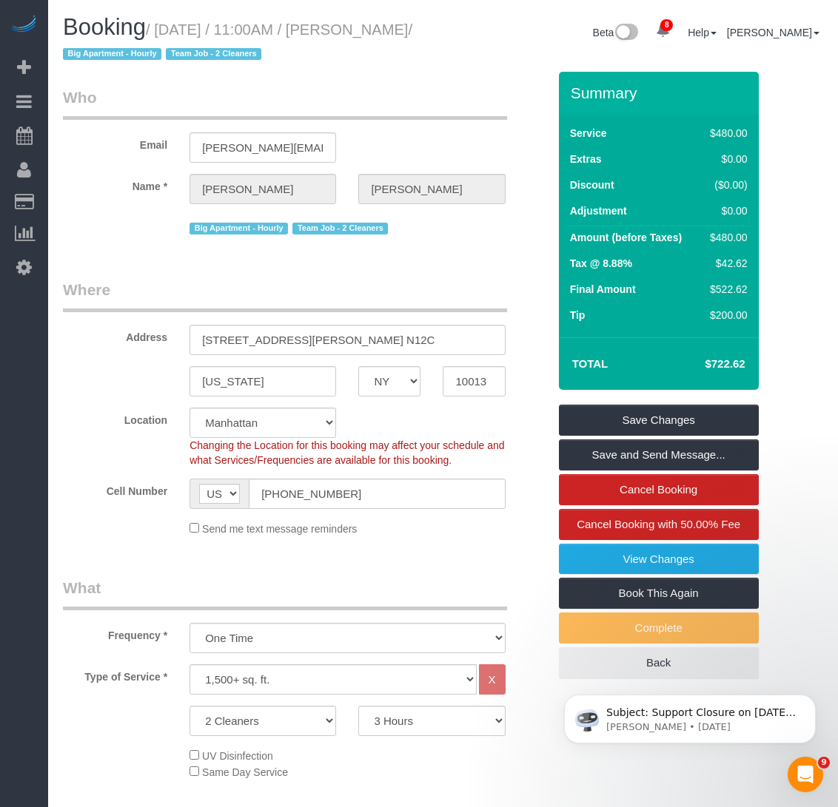
click at [544, 41] on div "Beta 8 Your Notifications You have 0 alerts × You have 1 to charge for 08/30/20…" at bounding box center [638, 34] width 391 height 39
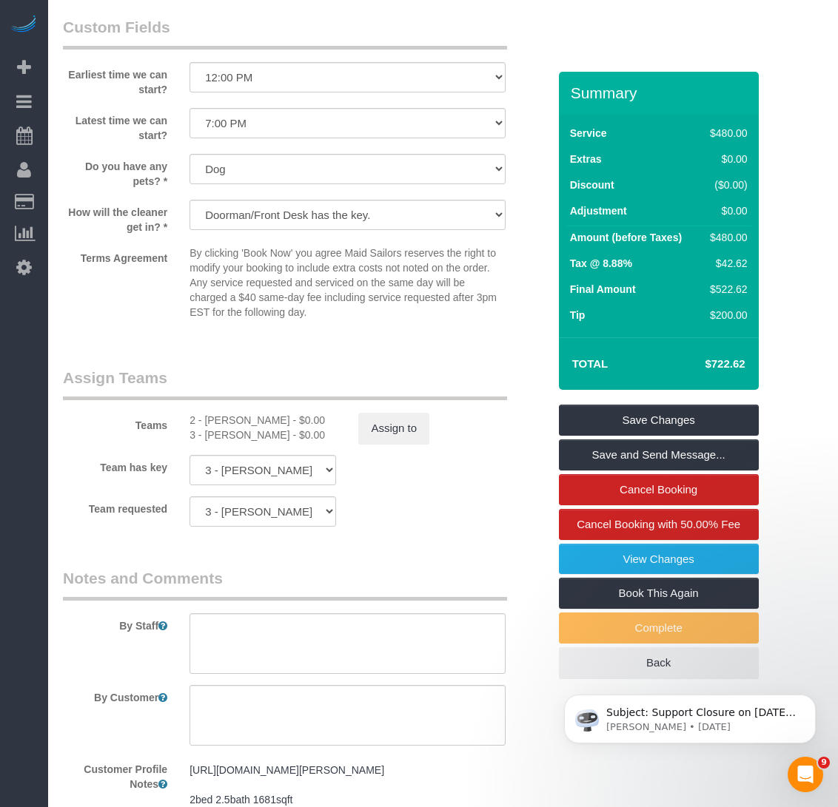
scroll to position [1409, 0]
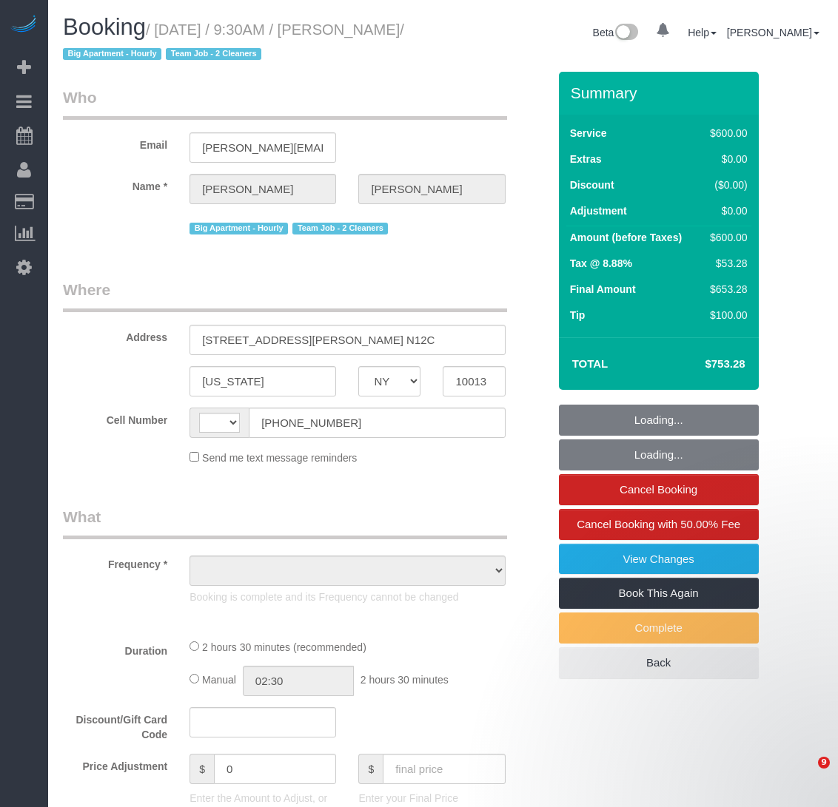
select select "NY"
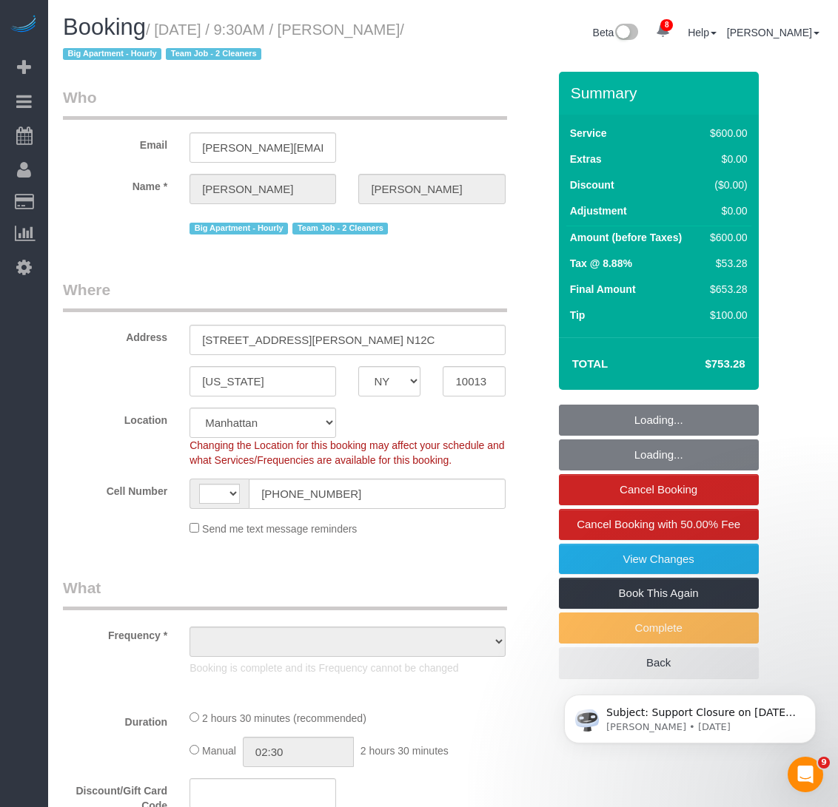
select select "string:[GEOGRAPHIC_DATA]"
select select "object:559"
select select "string:stripe-pm_1Rilyw4VGloSiKo7mbP2uOmn"
select select "3"
select select "150"
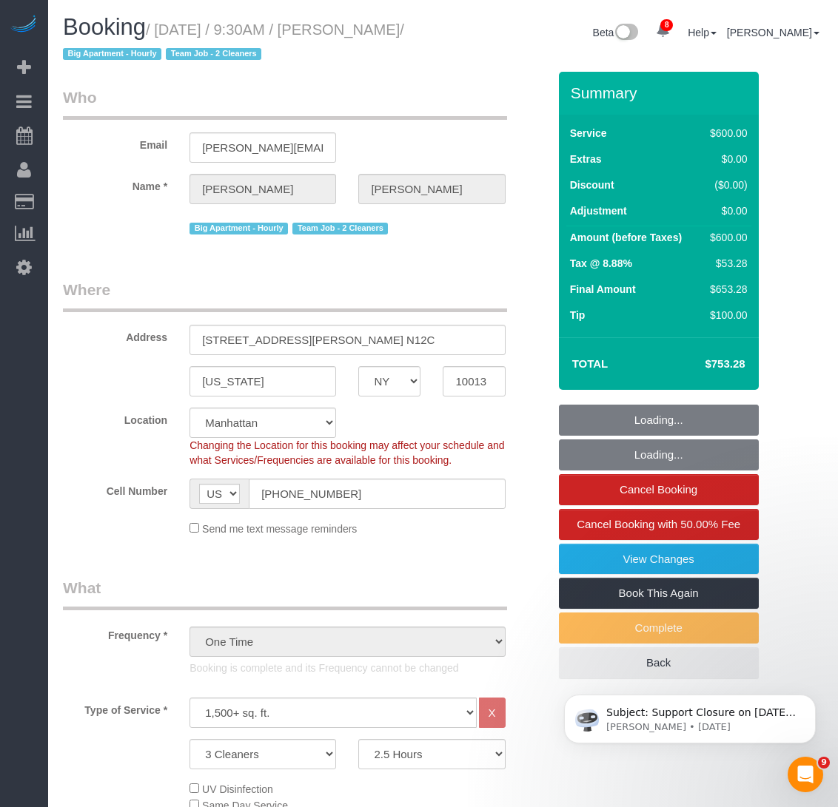
select select "number:58"
select select "number:73"
select select "number:15"
select select "number:6"
select select "object:1371"
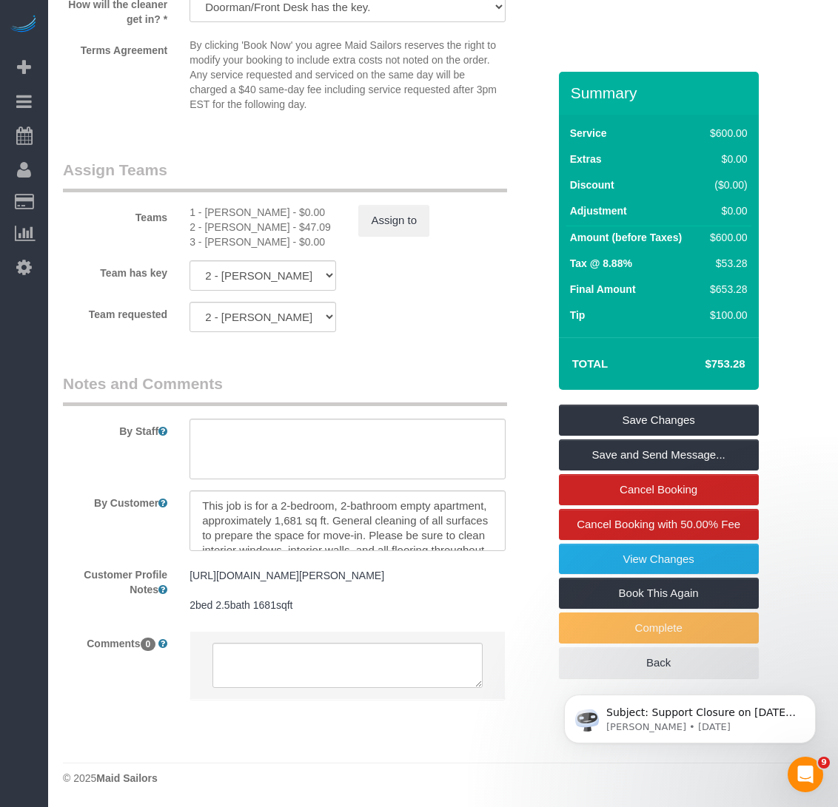
scroll to position [1778, 0]
click at [349, 491] on textarea at bounding box center [346, 521] width 315 height 61
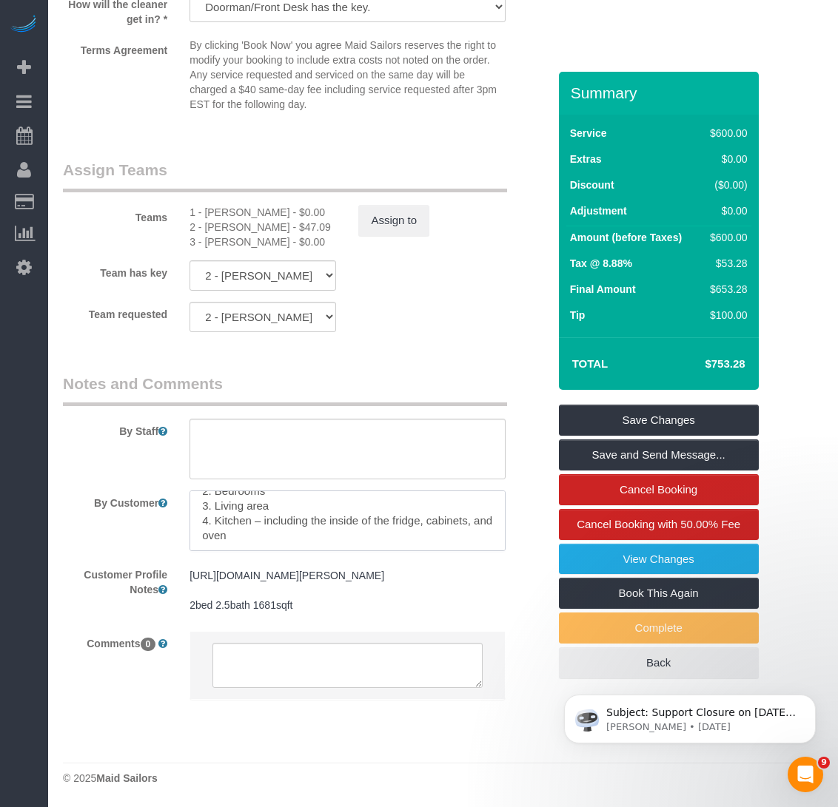
scroll to position [132, 0]
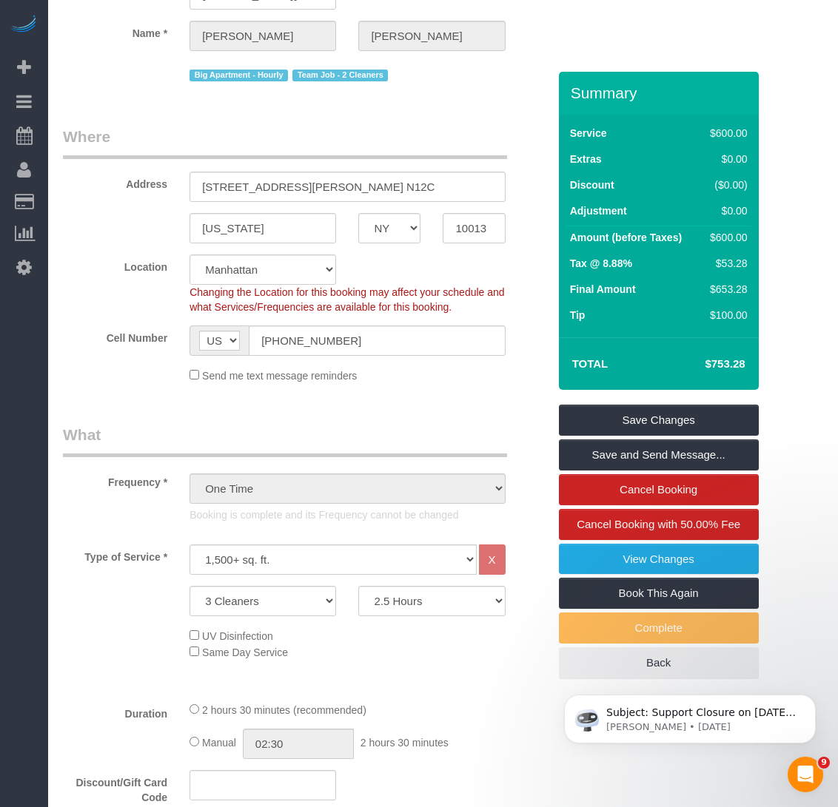
scroll to position [0, 0]
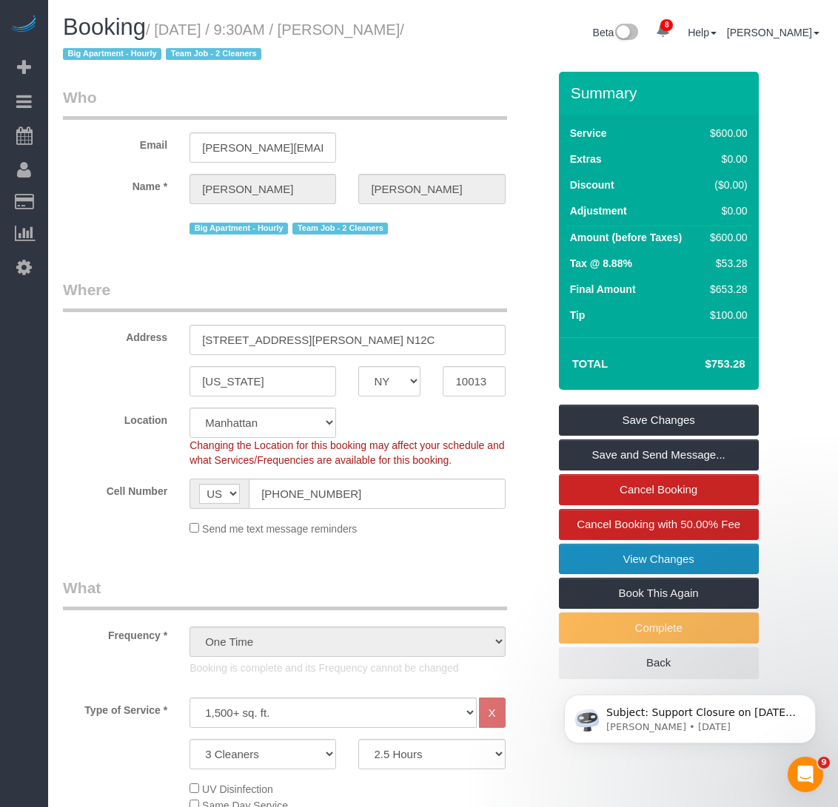
click at [667, 550] on link "View Changes" at bounding box center [659, 559] width 200 height 31
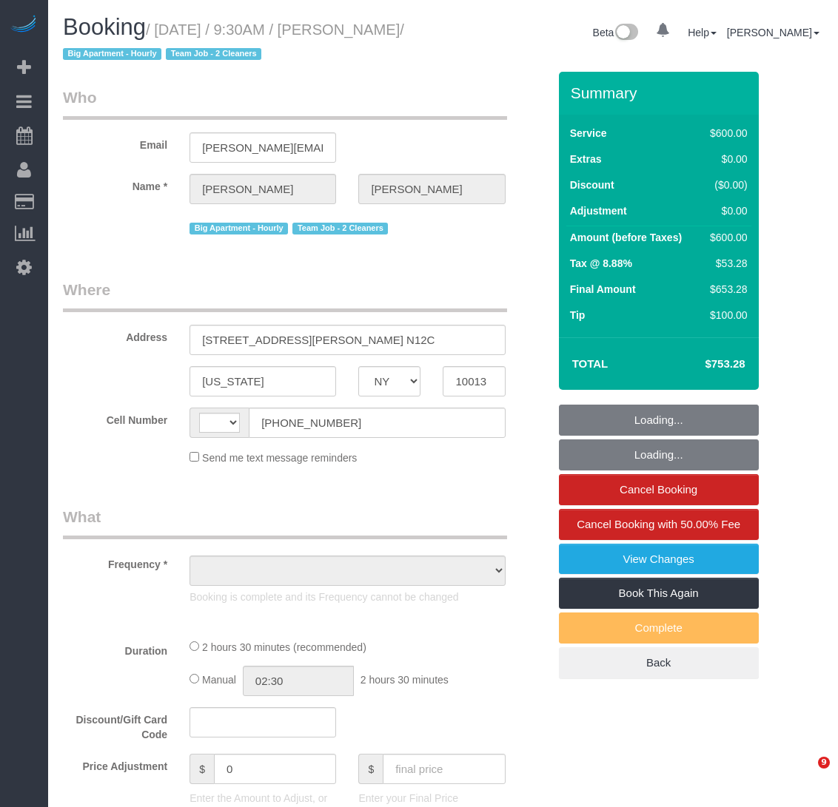
select select "NY"
select select "string:[GEOGRAPHIC_DATA]"
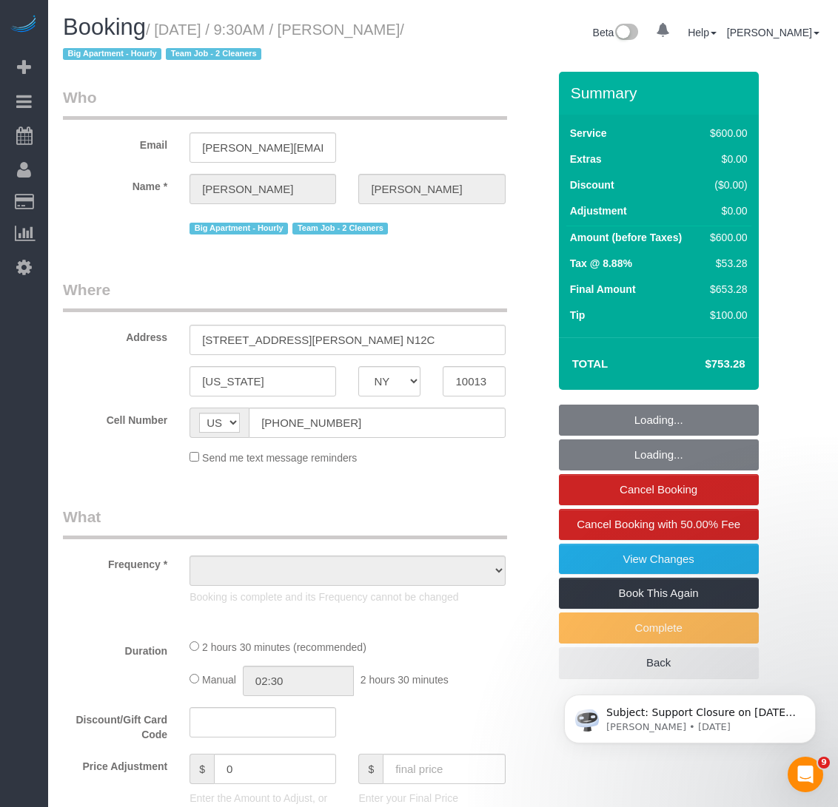
select select "number:58"
select select "number:73"
select select "number:15"
select select "number:6"
select select "object:858"
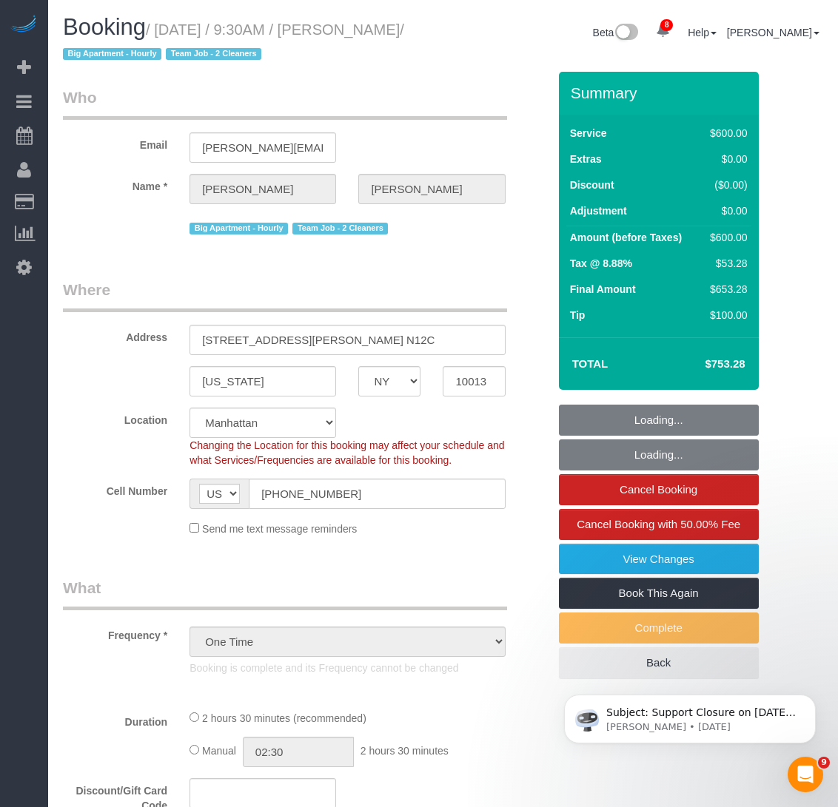
select select "string:stripe-pm_1Rilyw4VGloSiKo7mbP2uOmn"
select select "3"
select select "150"
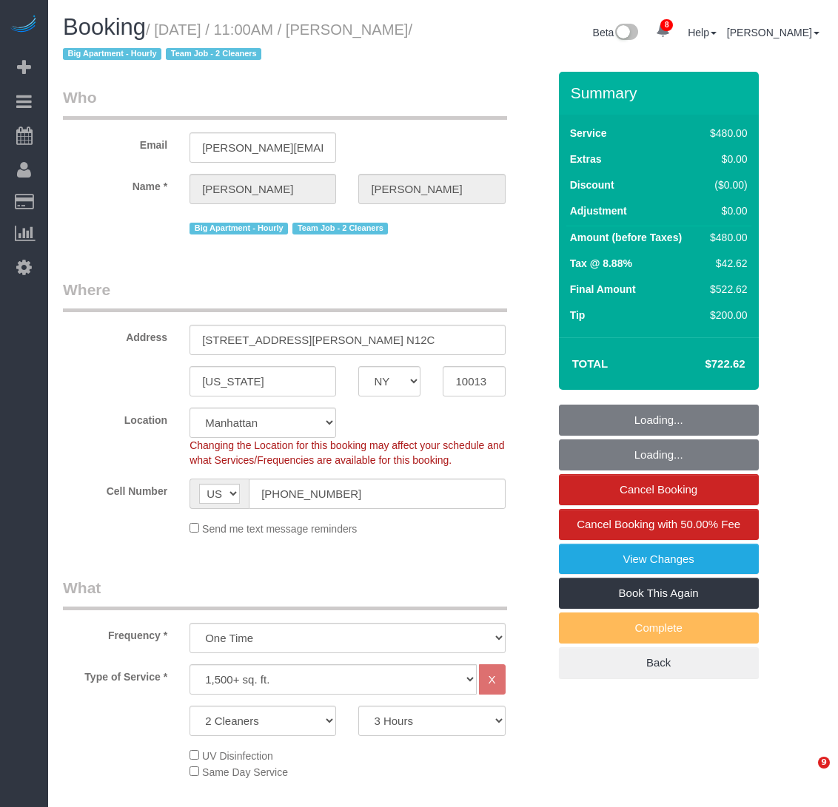
select select "NY"
select select "180"
select select "number:60"
select select "number:79"
select select "number:13"
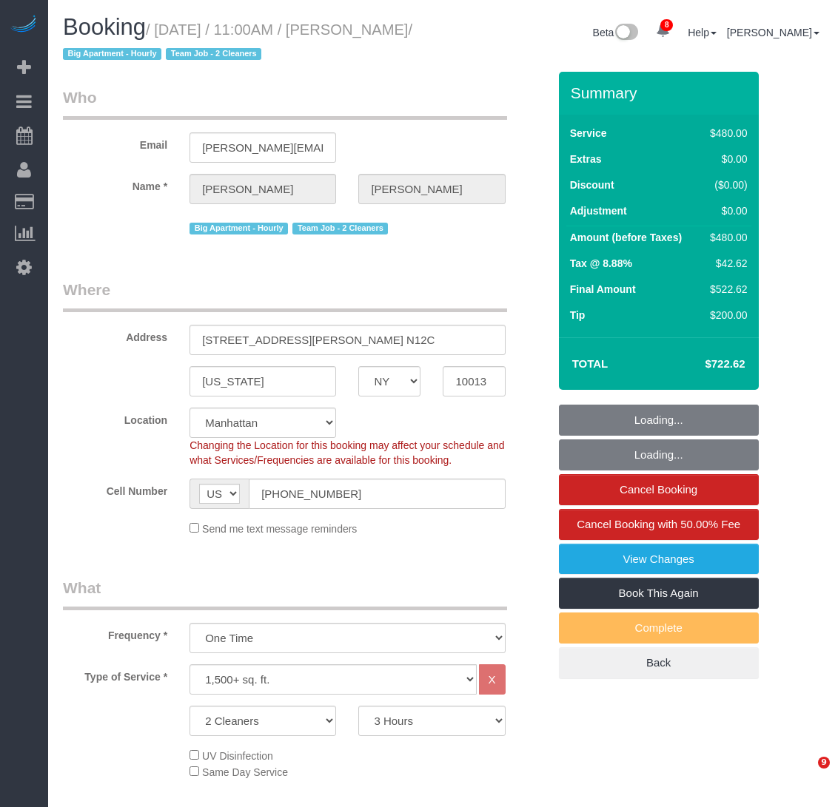
select select "number:6"
select select "spot1"
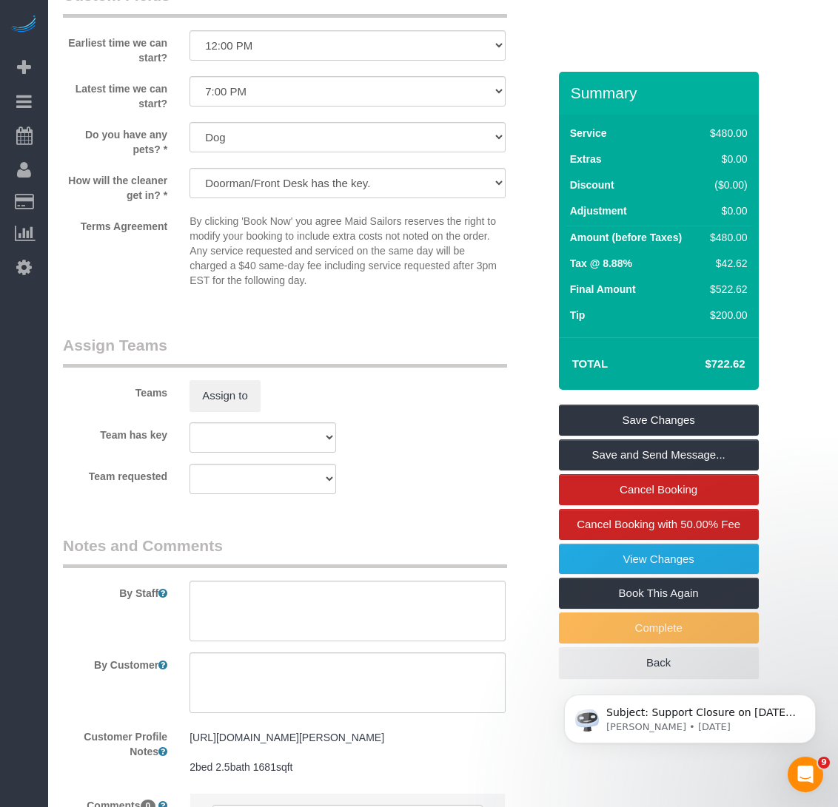
scroll to position [1595, 0]
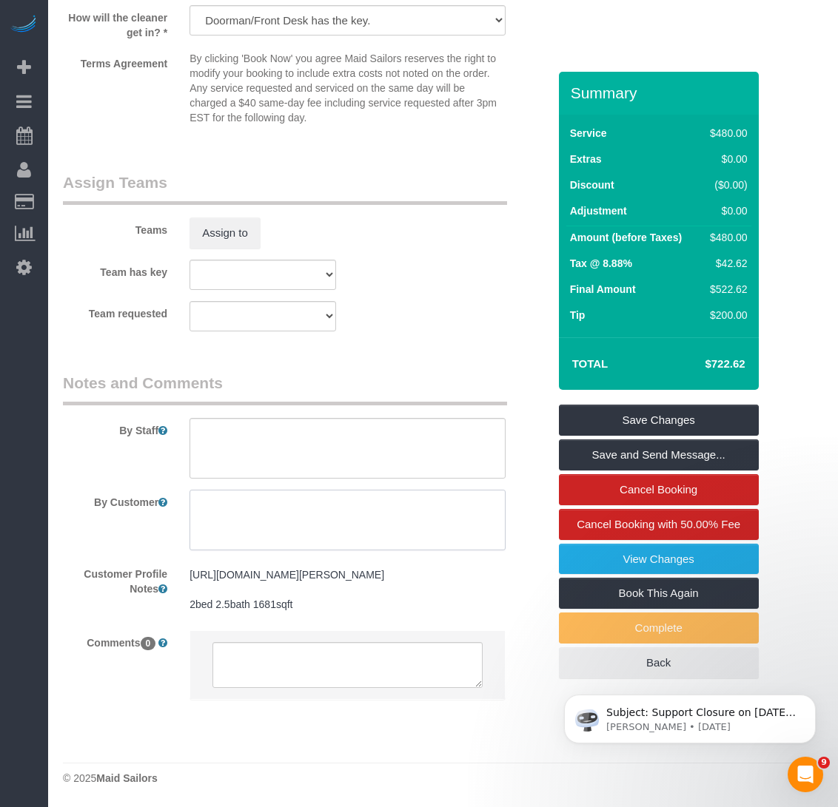
click at [279, 490] on textarea at bounding box center [346, 520] width 315 height 61
type textarea "2br/2ba standard cleaning Mop floors through out and dust reachable areas"
click at [219, 218] on button "Assign to" at bounding box center [224, 233] width 71 height 31
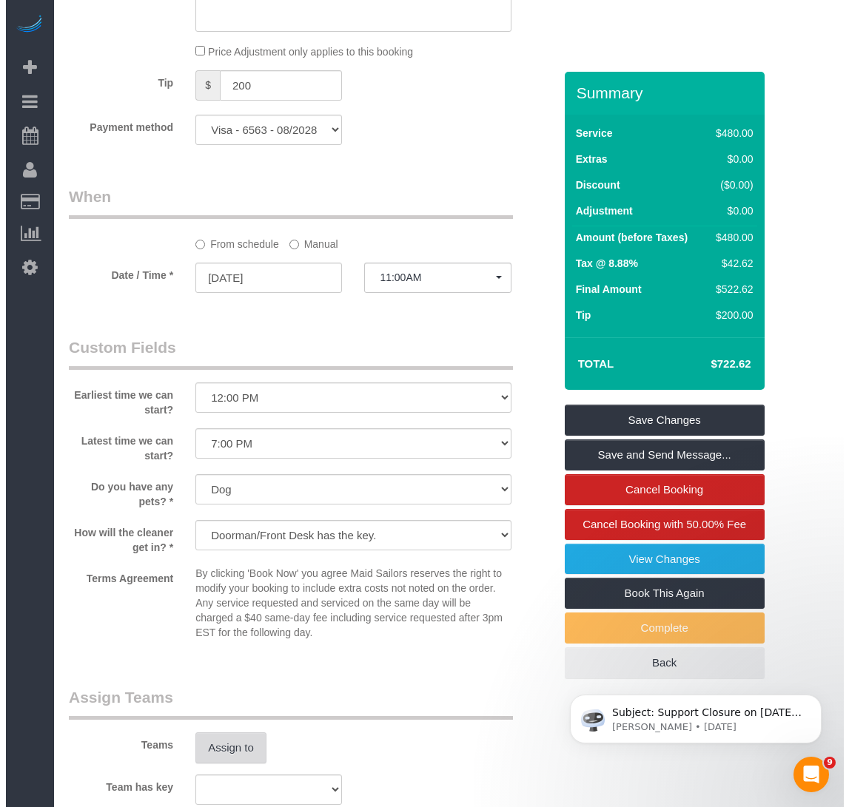
scroll to position [1480, 0]
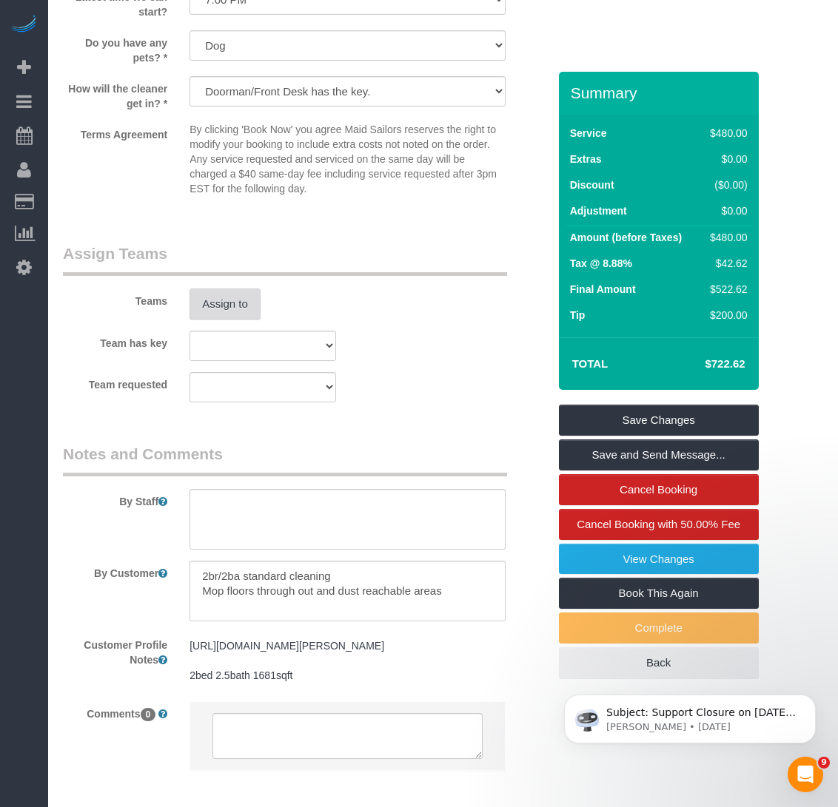
click at [223, 311] on button "Assign to" at bounding box center [224, 304] width 71 height 31
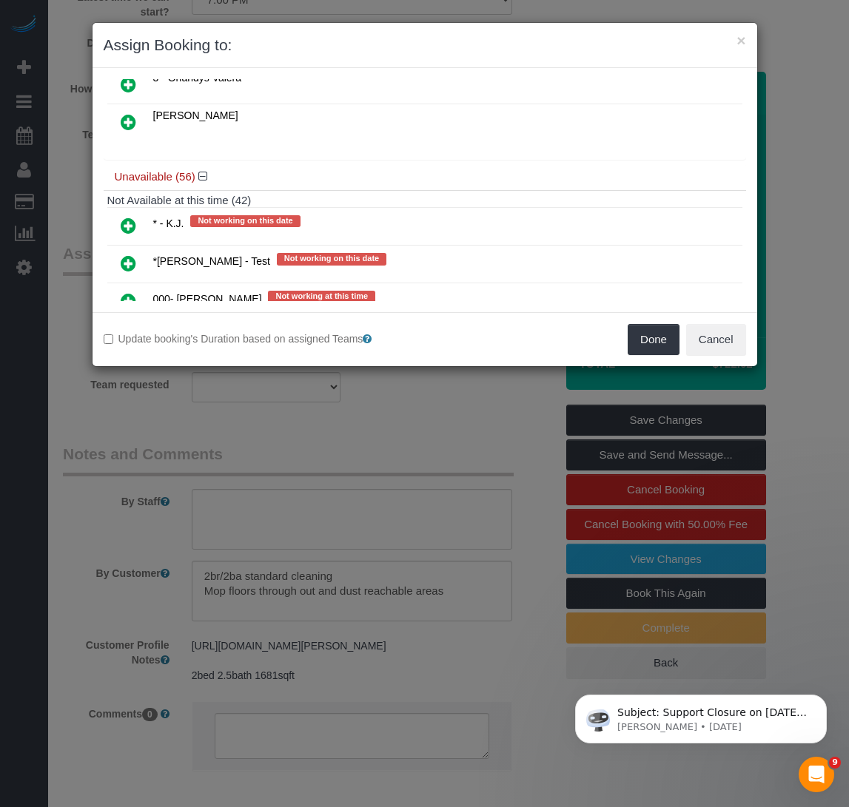
scroll to position [588, 0]
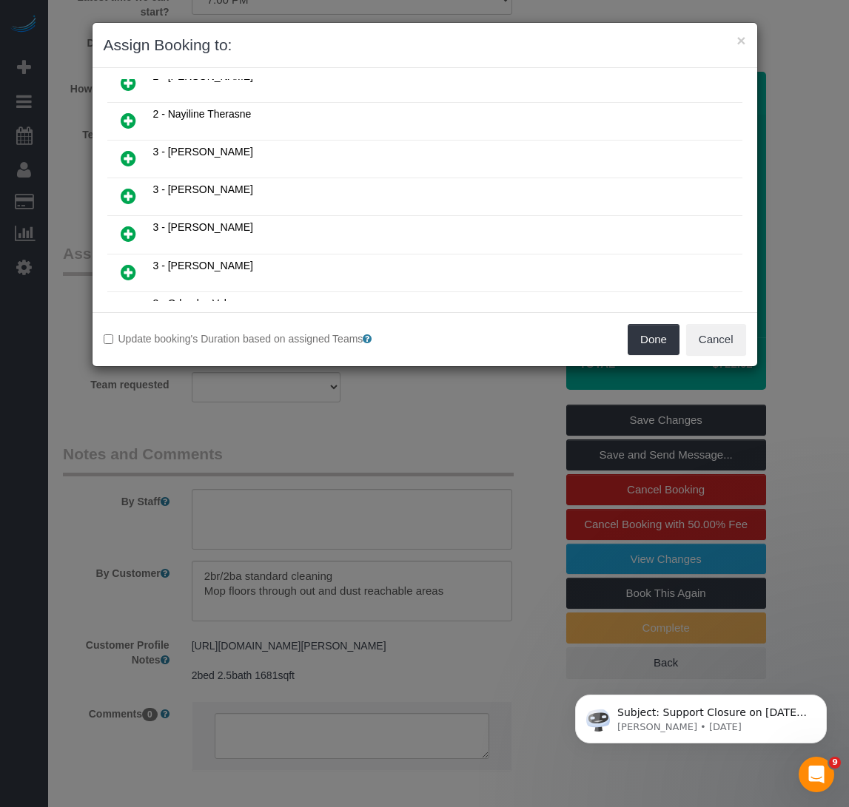
click at [124, 194] on icon at bounding box center [129, 196] width 16 height 18
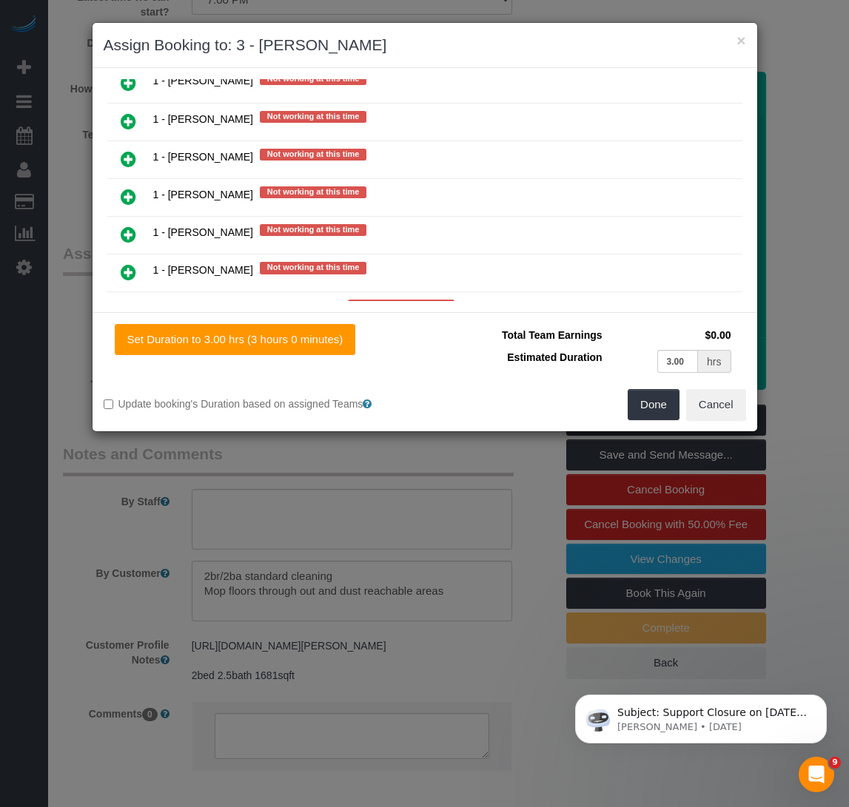
scroll to position [2838, 0]
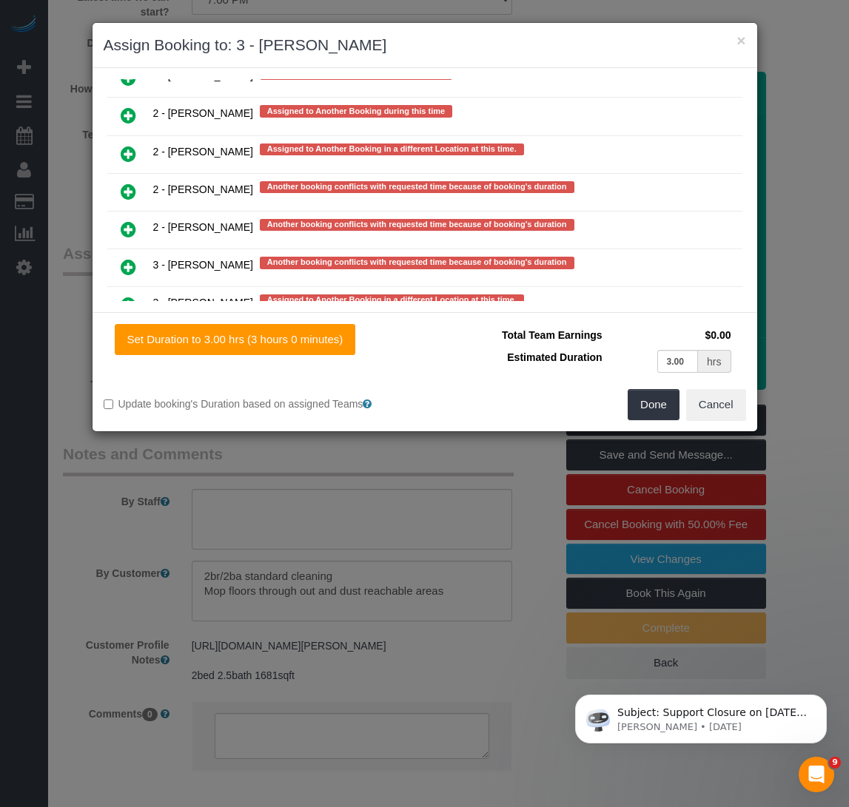
click at [119, 192] on link at bounding box center [128, 193] width 35 height 30
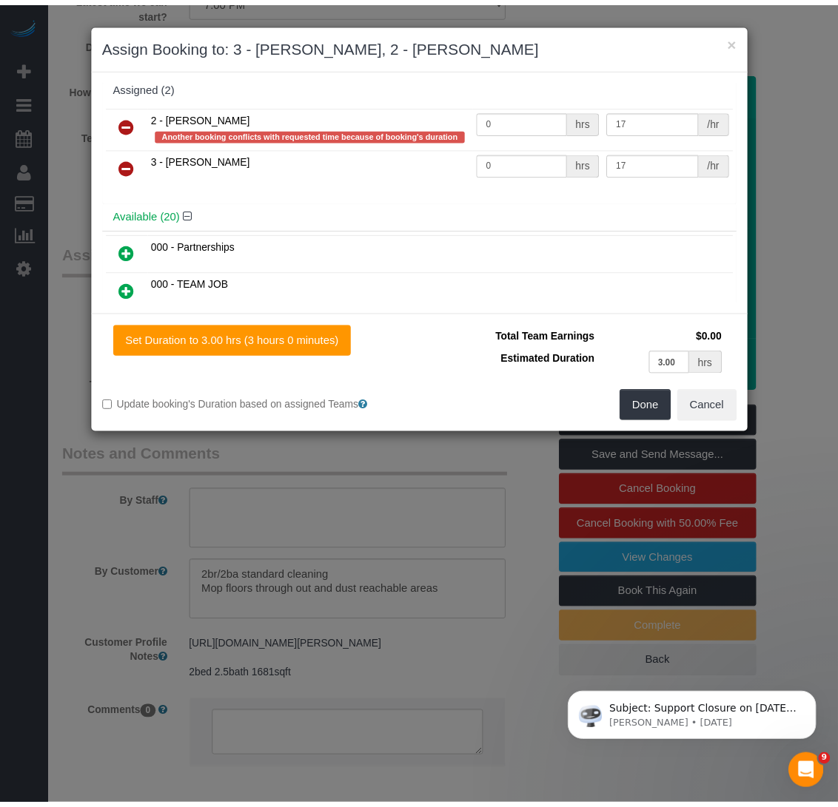
scroll to position [0, 0]
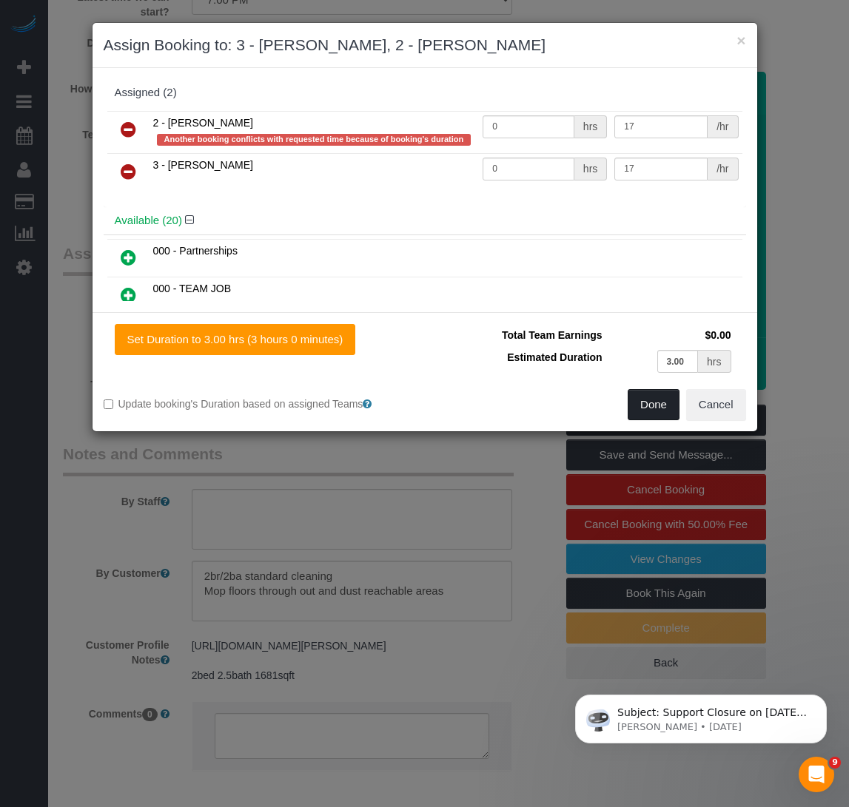
click at [641, 406] on button "Done" at bounding box center [653, 404] width 52 height 31
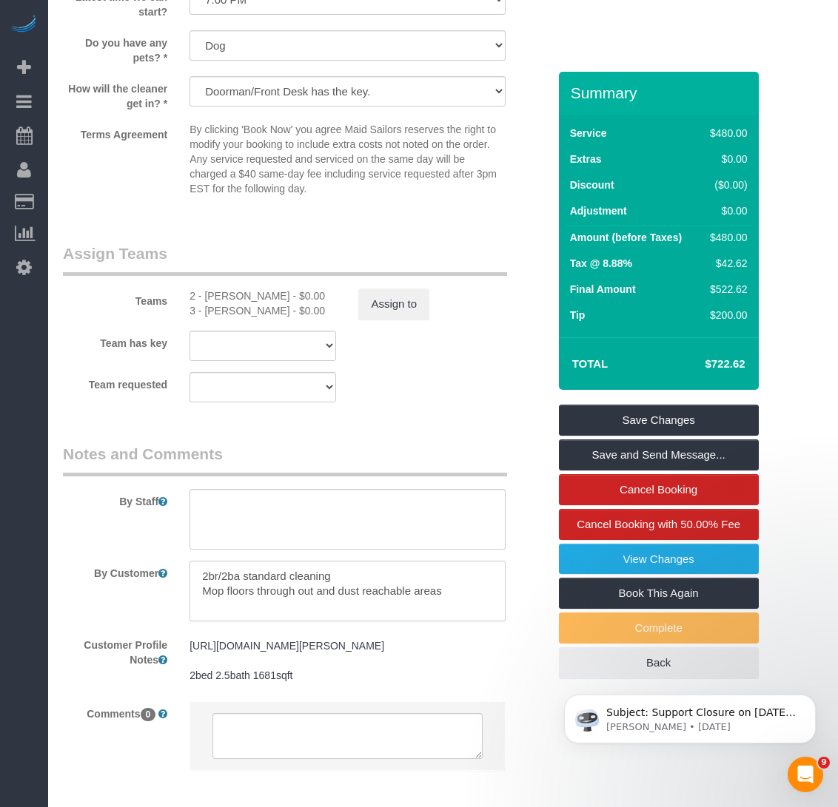
click at [307, 593] on textarea at bounding box center [346, 591] width 315 height 61
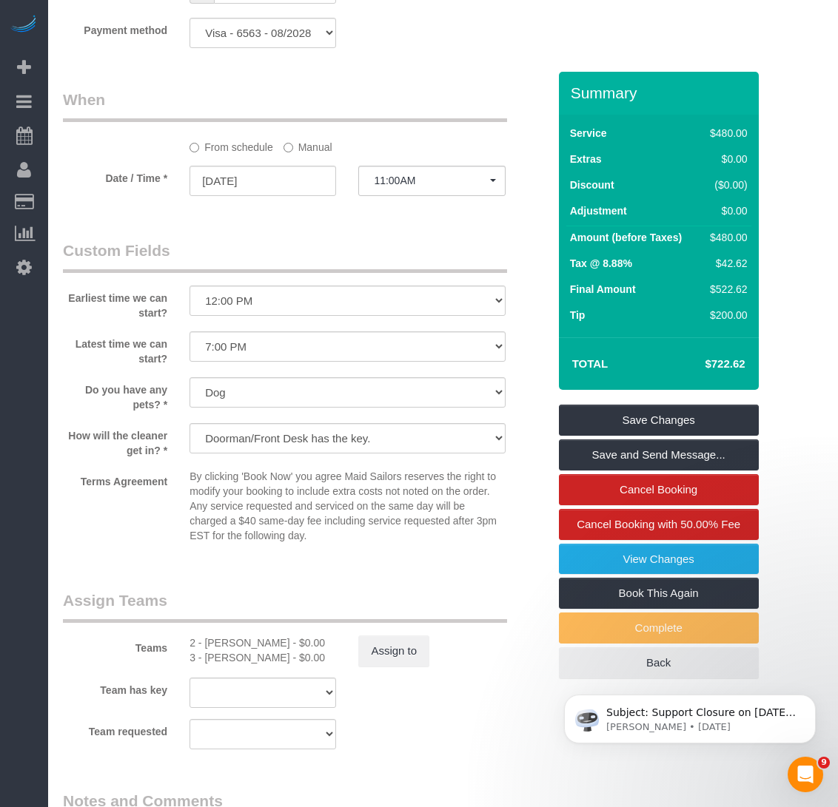
scroll to position [1110, 0]
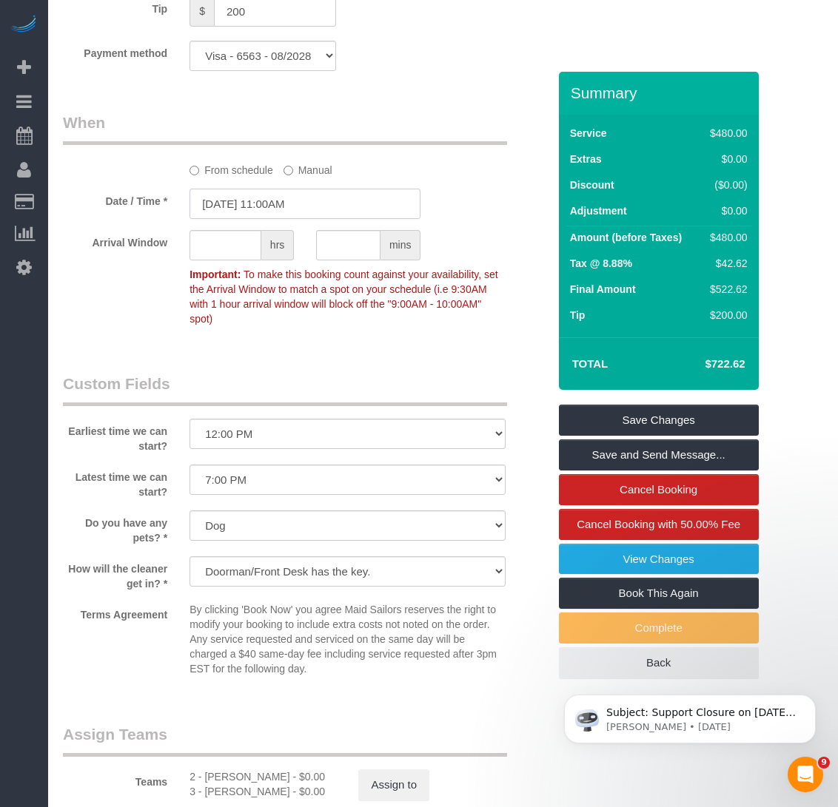
click at [289, 202] on input "[DATE] 11:00AM" at bounding box center [304, 204] width 231 height 30
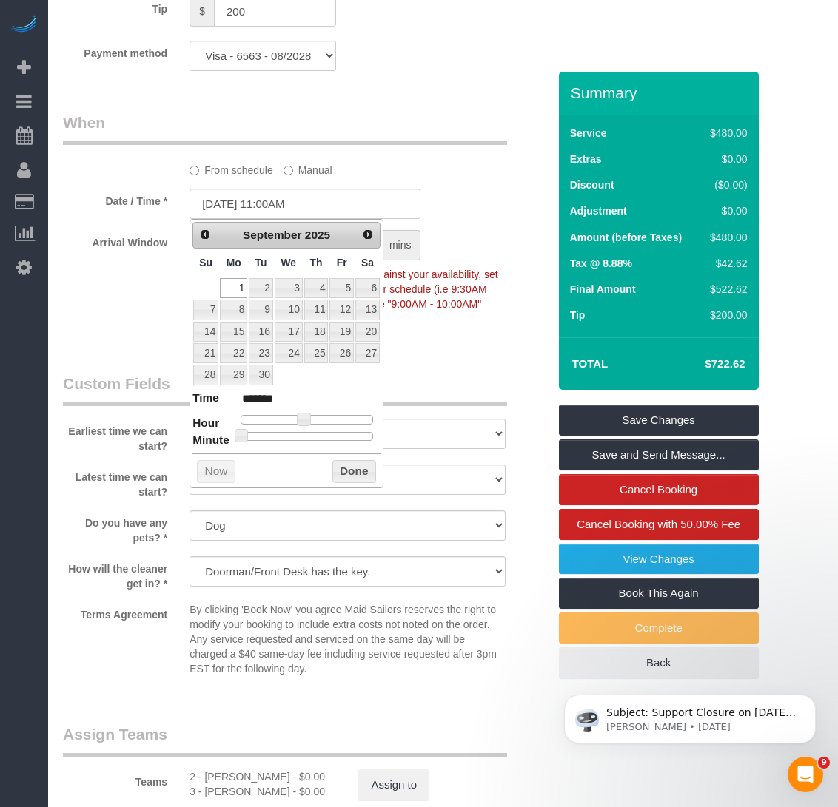
type input "[DATE] 1:00PM"
type input "******"
type input "[DATE] 2:00PM"
type input "******"
click at [319, 422] on div at bounding box center [306, 419] width 132 height 9
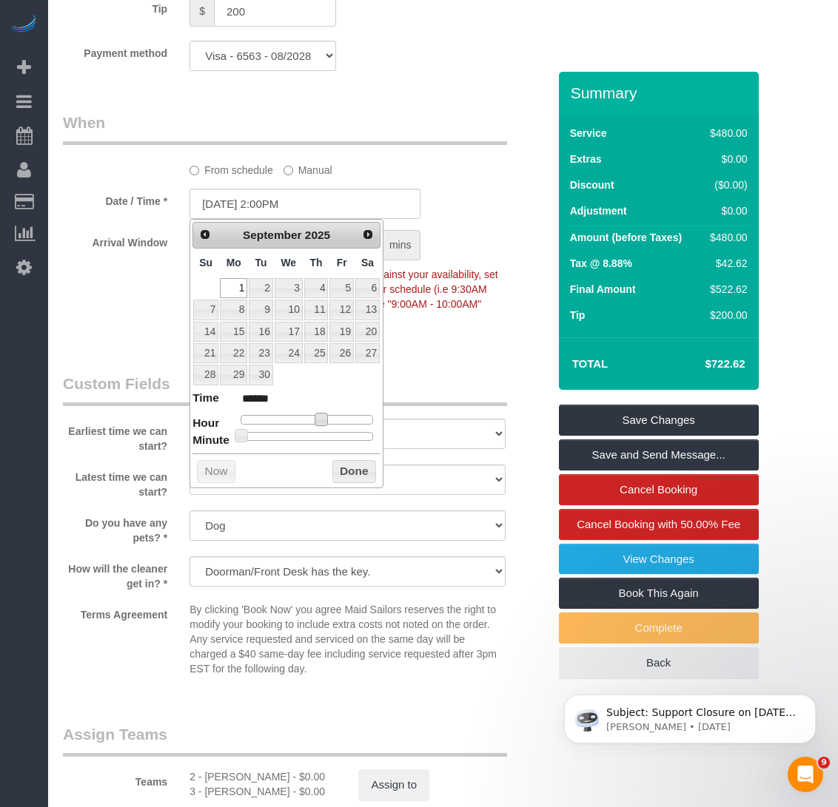
type input "[DATE] 1:00PM"
type input "******"
click at [353, 463] on button "Done" at bounding box center [354, 472] width 44 height 24
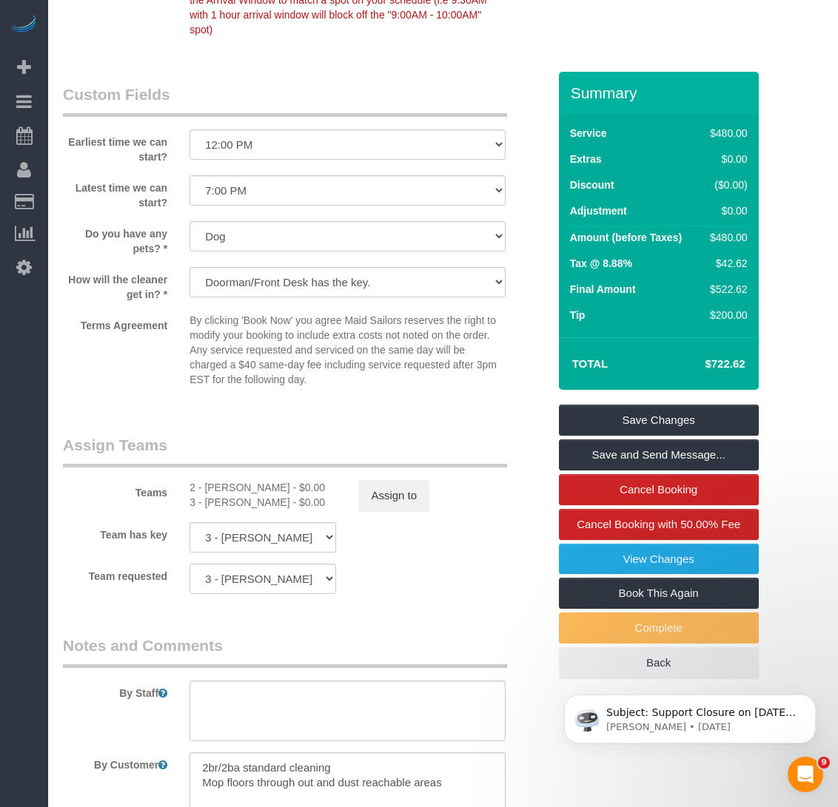
scroll to position [1702, 0]
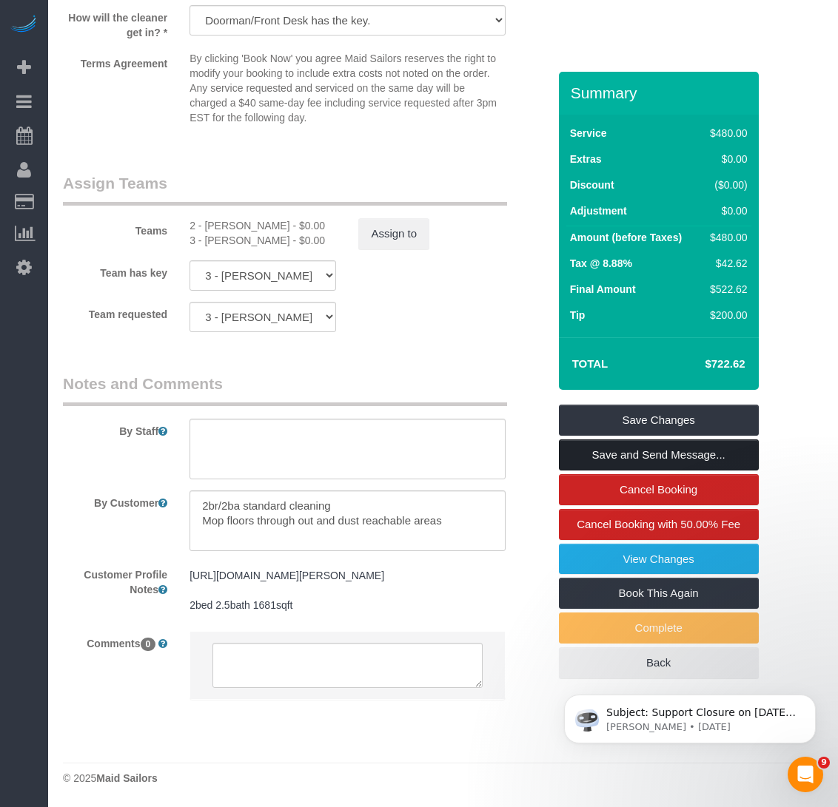
click at [589, 448] on link "Save and Send Message..." at bounding box center [659, 454] width 200 height 31
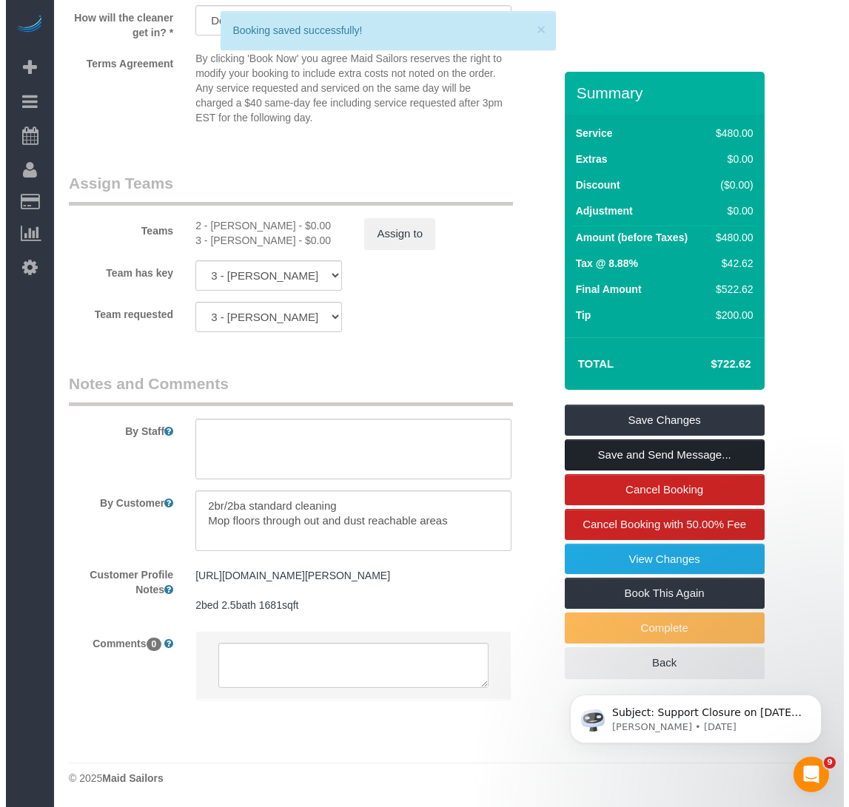
scroll to position [1687, 0]
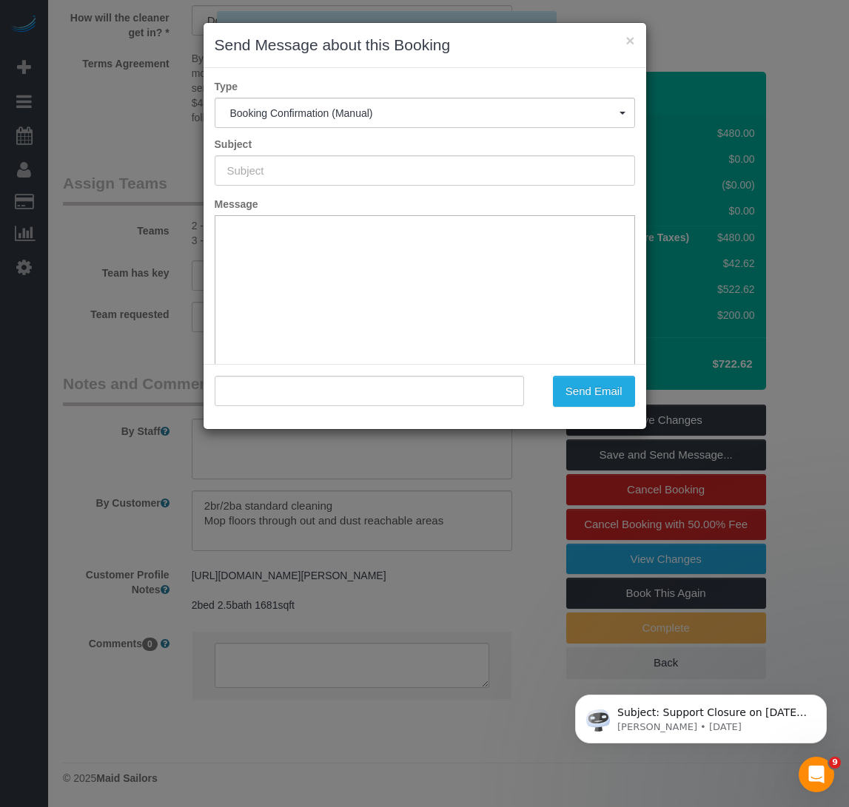
type input "Cleaning Confirmed for [DATE] 1:00pm"
type input ""[PERSON_NAME]" <[PERSON_NAME][EMAIL_ADDRESS][PERSON_NAME][DOMAIN_NAME]>"
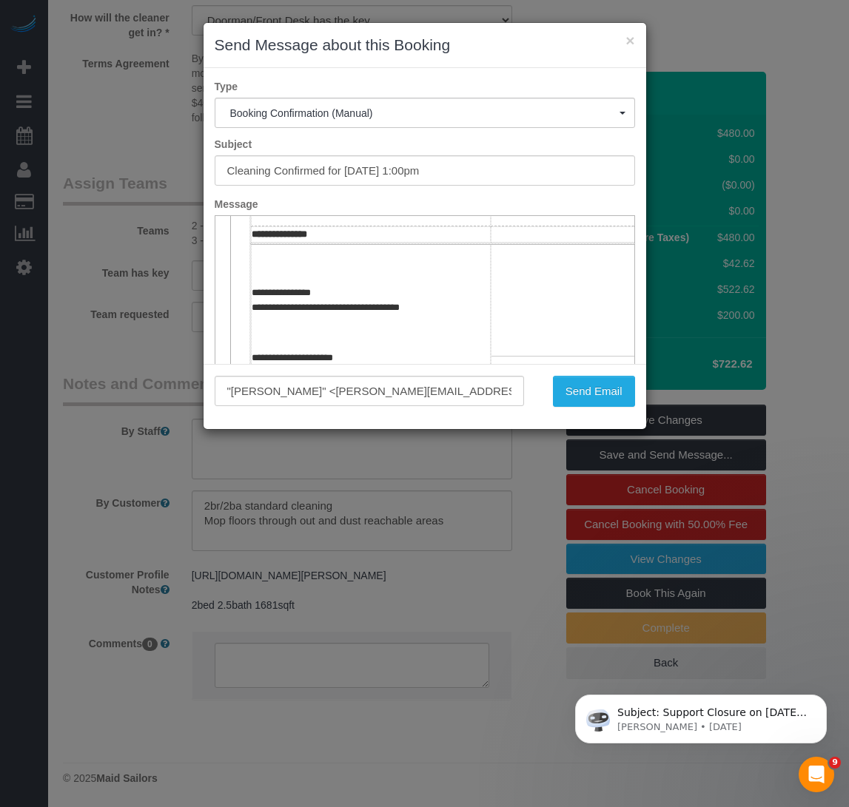
scroll to position [296, 0]
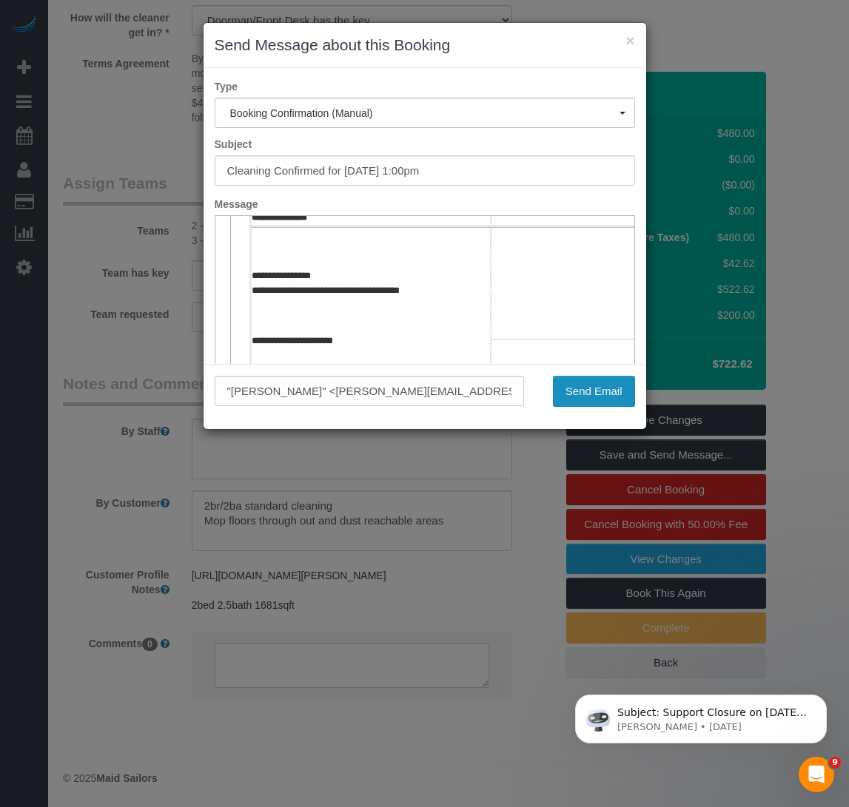
click at [580, 398] on button "Send Email" at bounding box center [594, 391] width 82 height 31
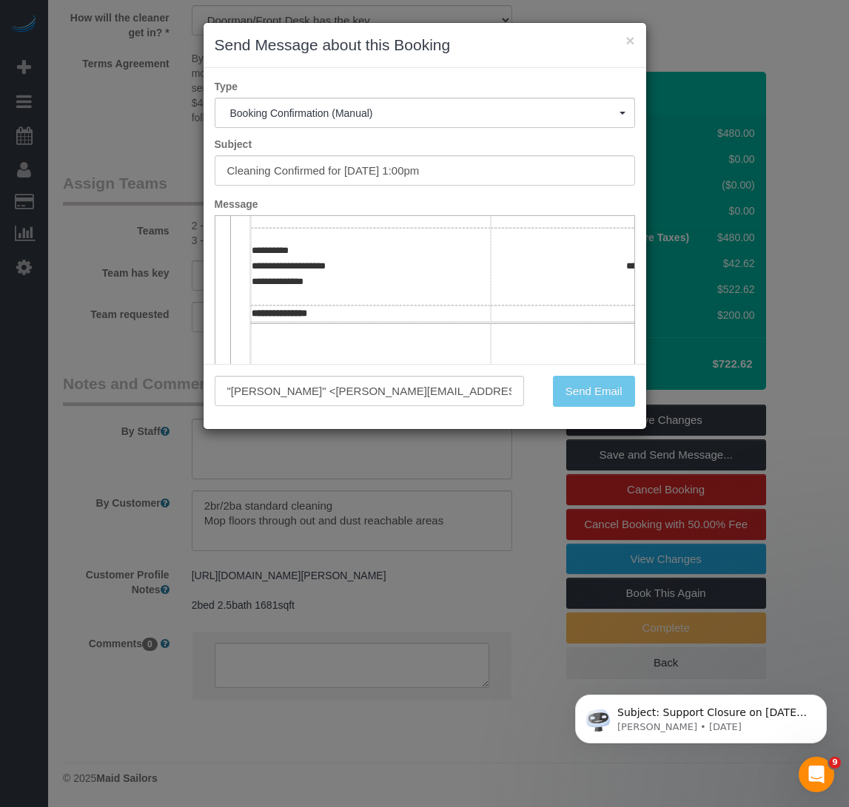
scroll to position [0, 0]
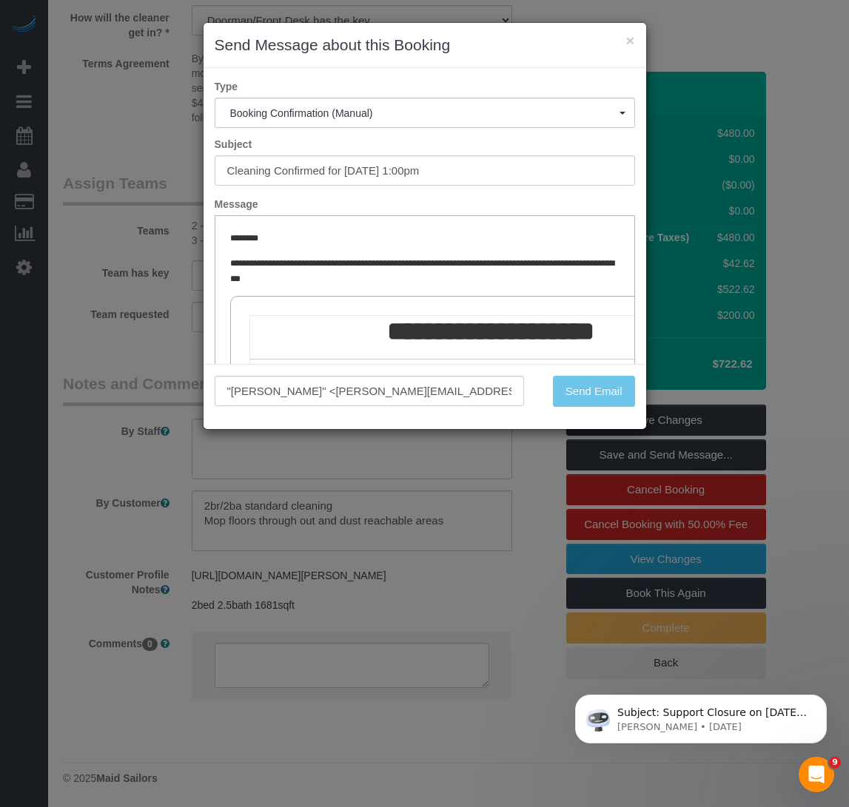
click at [584, 389] on div "Send Email" at bounding box center [590, 391] width 111 height 31
click at [629, 37] on button "×" at bounding box center [629, 41] width 9 height 16
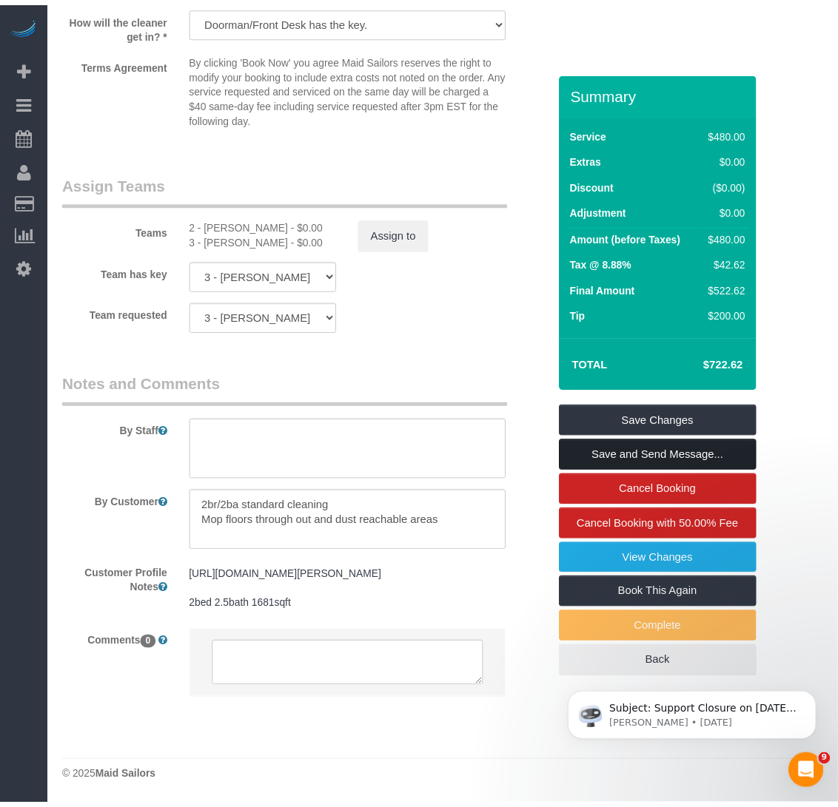
scroll to position [1702, 0]
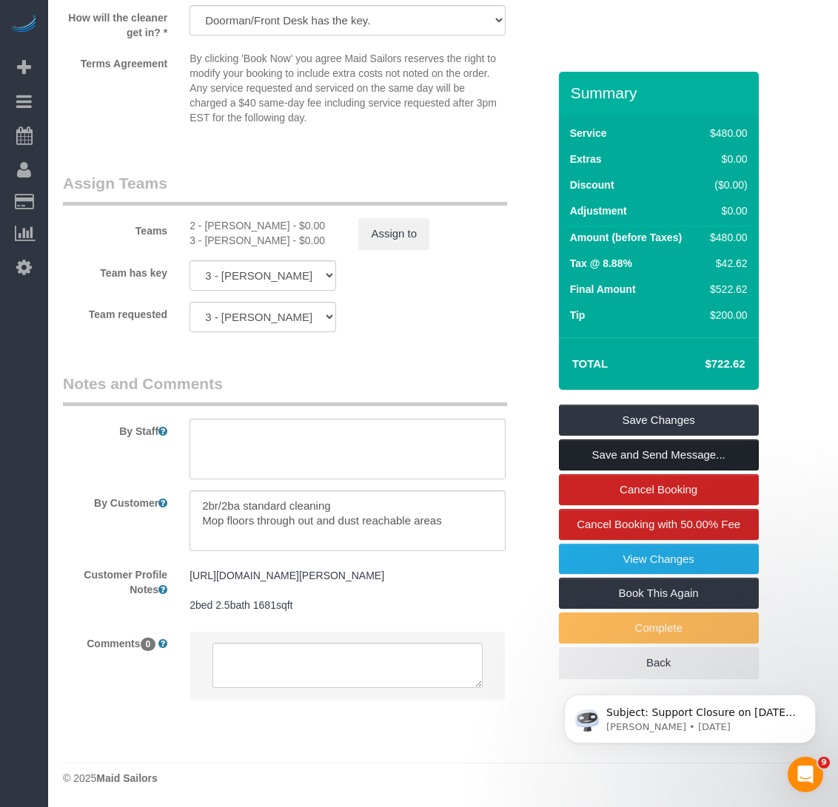
click at [628, 456] on link "Save and Send Message..." at bounding box center [659, 454] width 200 height 31
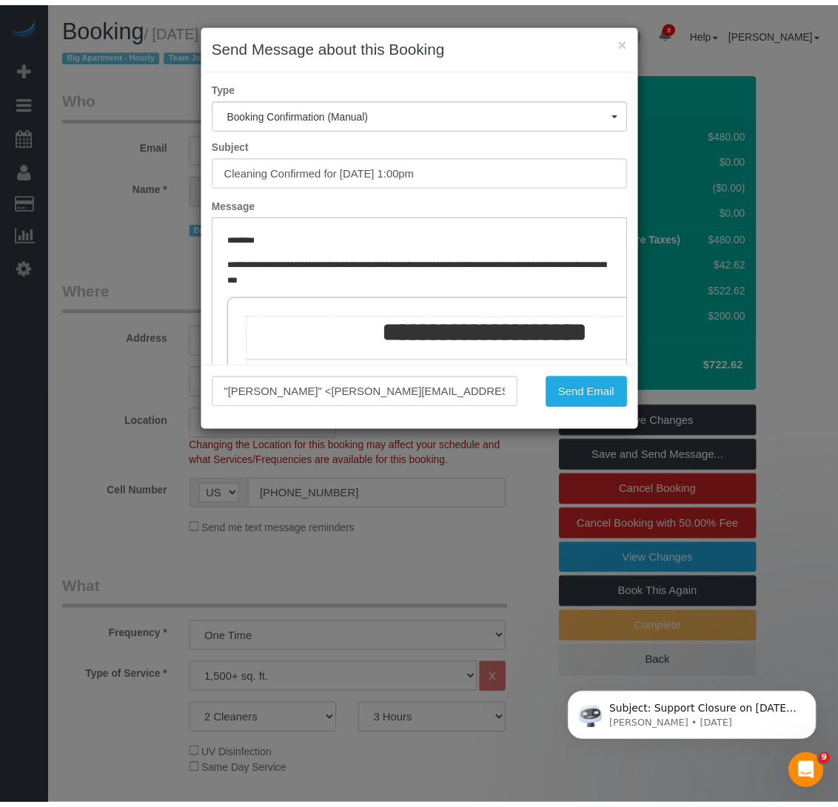
scroll to position [0, 0]
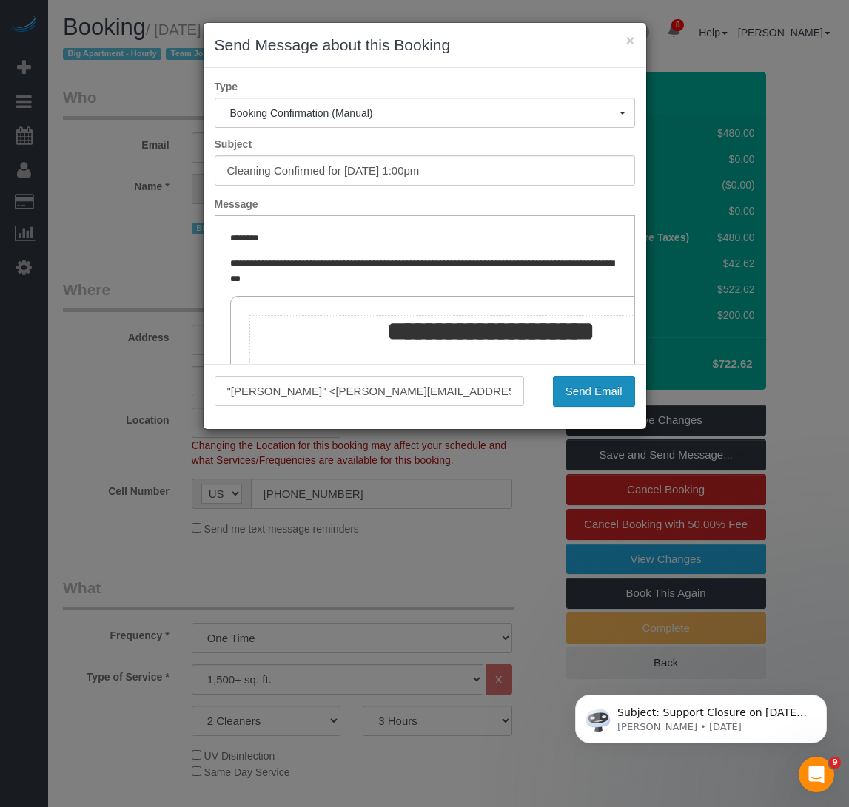
click at [567, 395] on button "Send Email" at bounding box center [594, 391] width 82 height 31
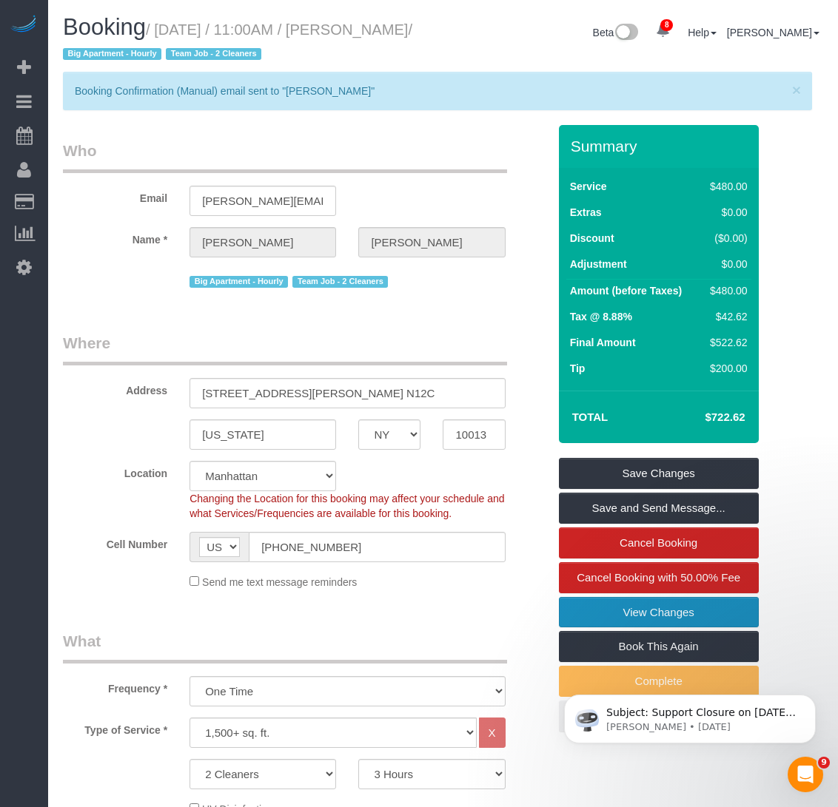
click at [635, 607] on link "View Changes" at bounding box center [659, 612] width 200 height 31
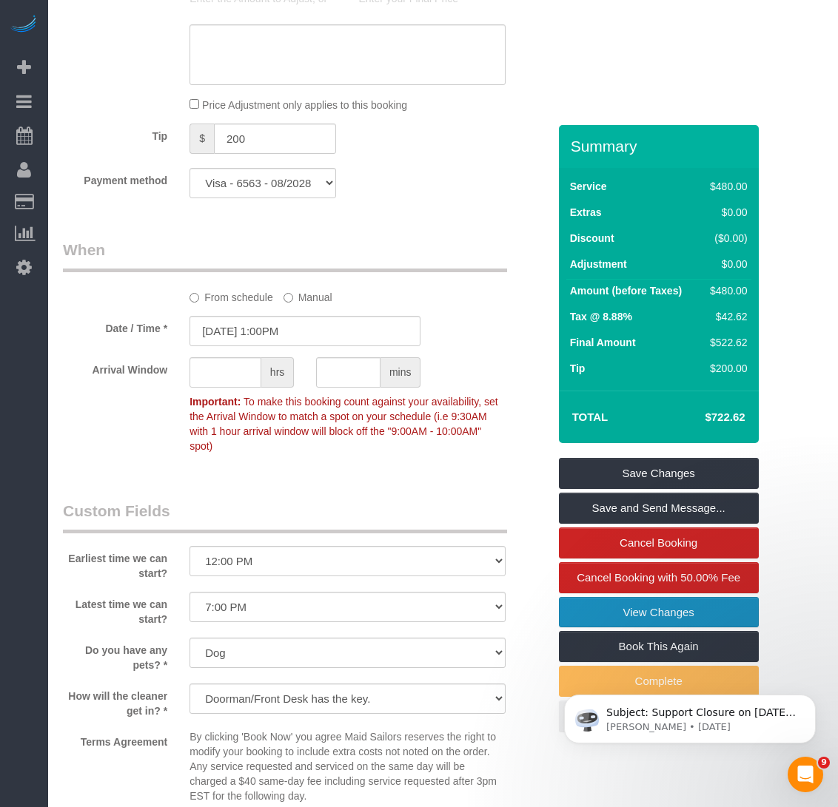
scroll to position [1019, 0]
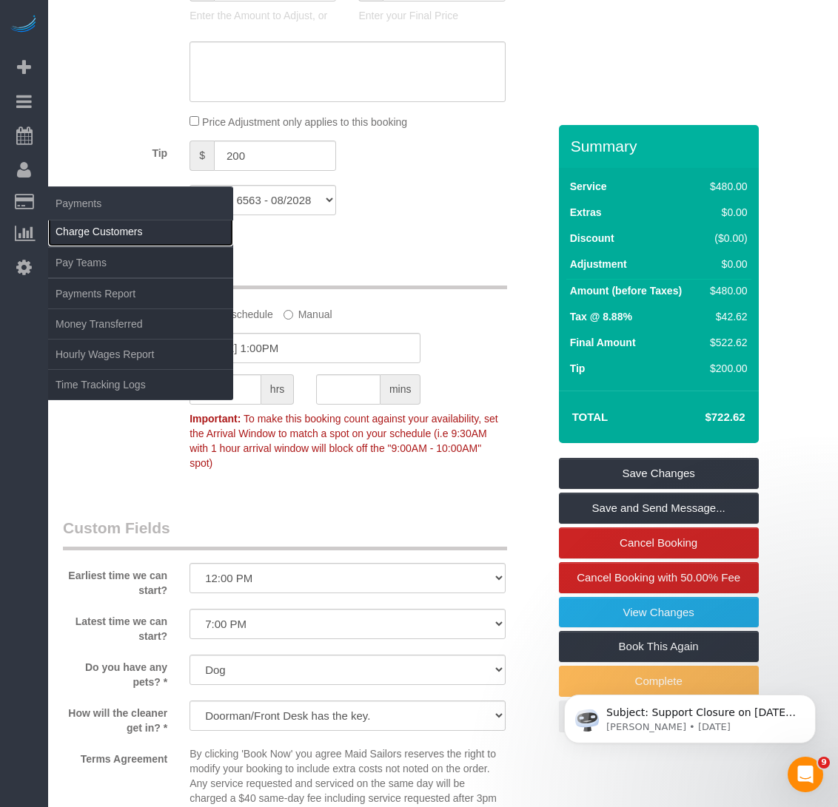
click at [95, 232] on link "Charge Customers" at bounding box center [140, 232] width 185 height 30
select select
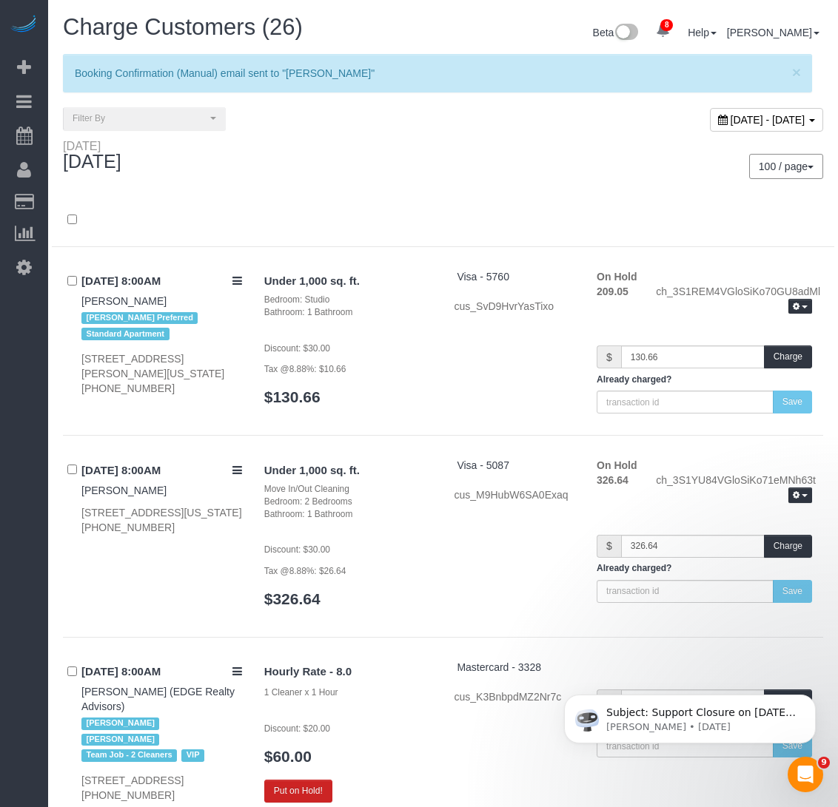
click at [730, 118] on span "[DATE] - [DATE]" at bounding box center [767, 120] width 75 height 12
type input "**********"
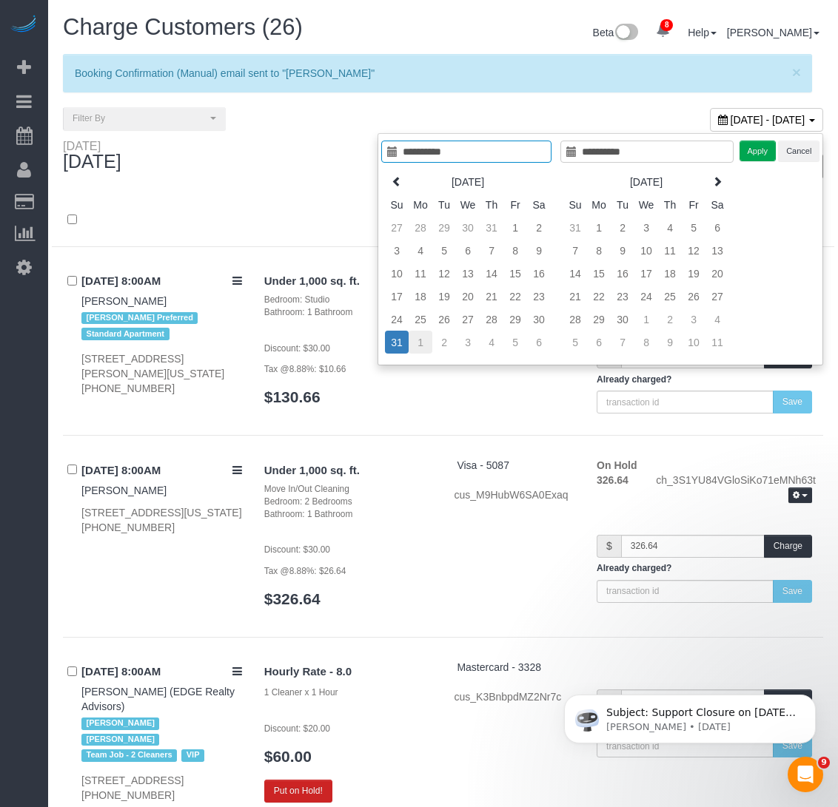
type input "**********"
click at [417, 337] on td "1" at bounding box center [420, 342] width 24 height 23
type input "**********"
click at [761, 152] on button "Apply" at bounding box center [757, 151] width 37 height 21
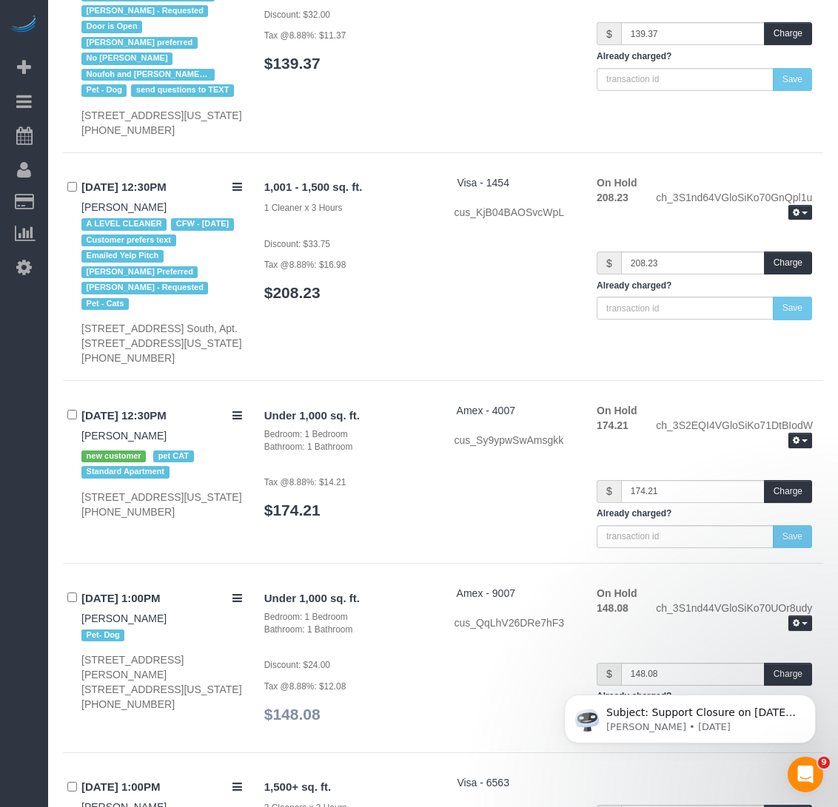
scroll to position [5179, 0]
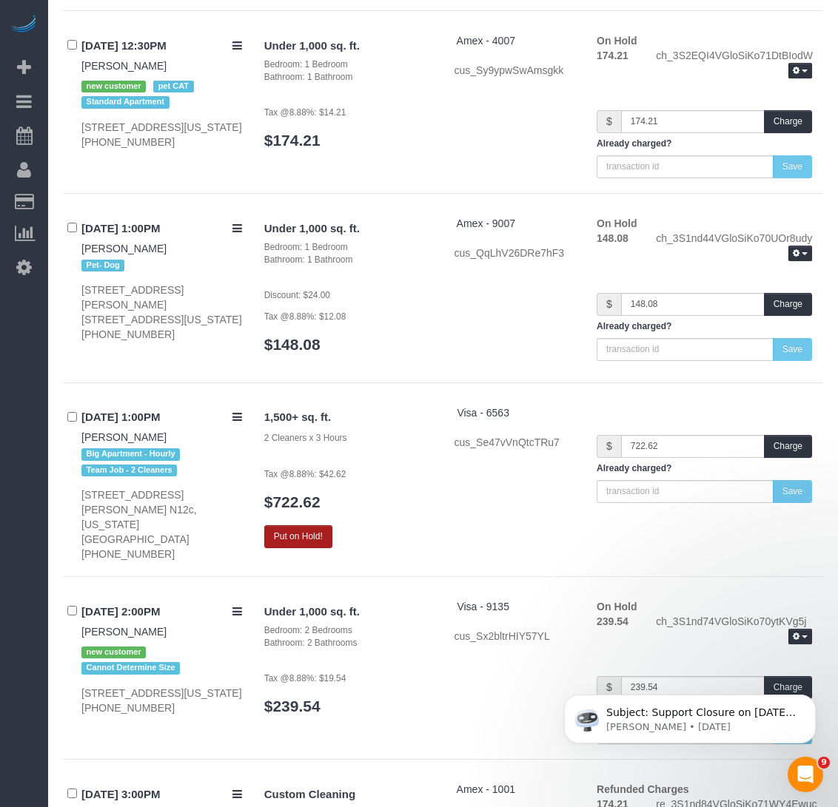
click at [328, 548] on button "Put on Hold!" at bounding box center [298, 536] width 68 height 23
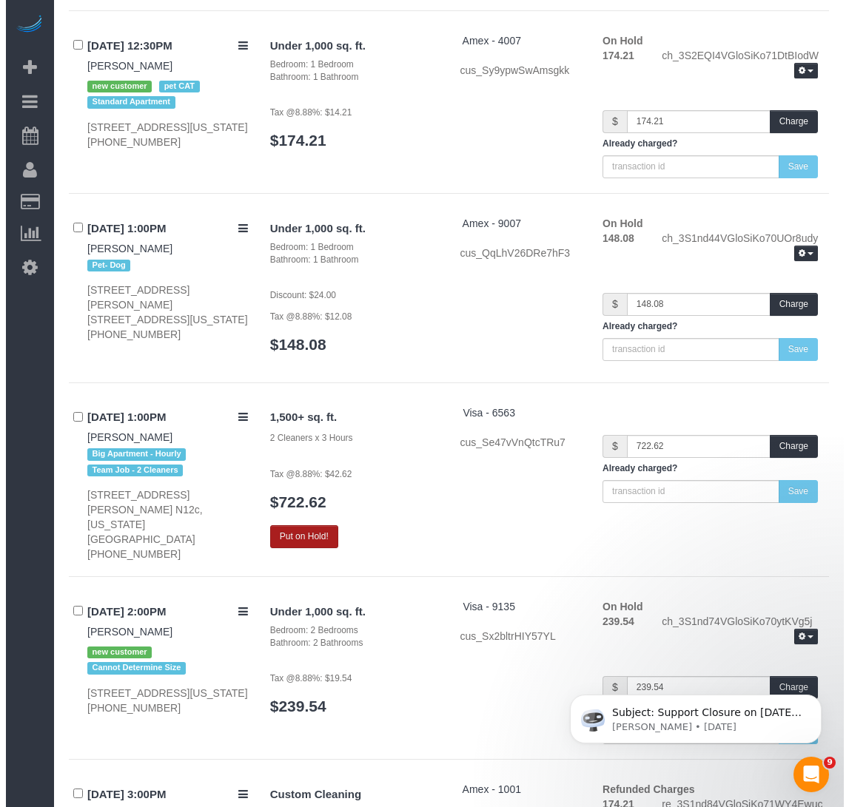
scroll to position [5100, 0]
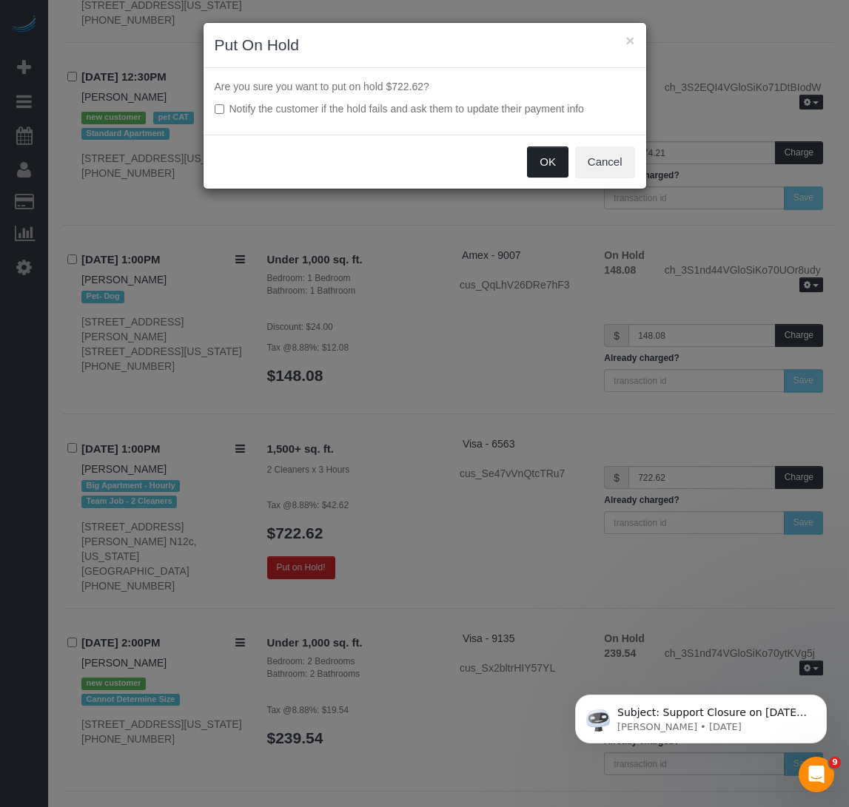
click at [556, 154] on button "OK" at bounding box center [547, 161] width 41 height 31
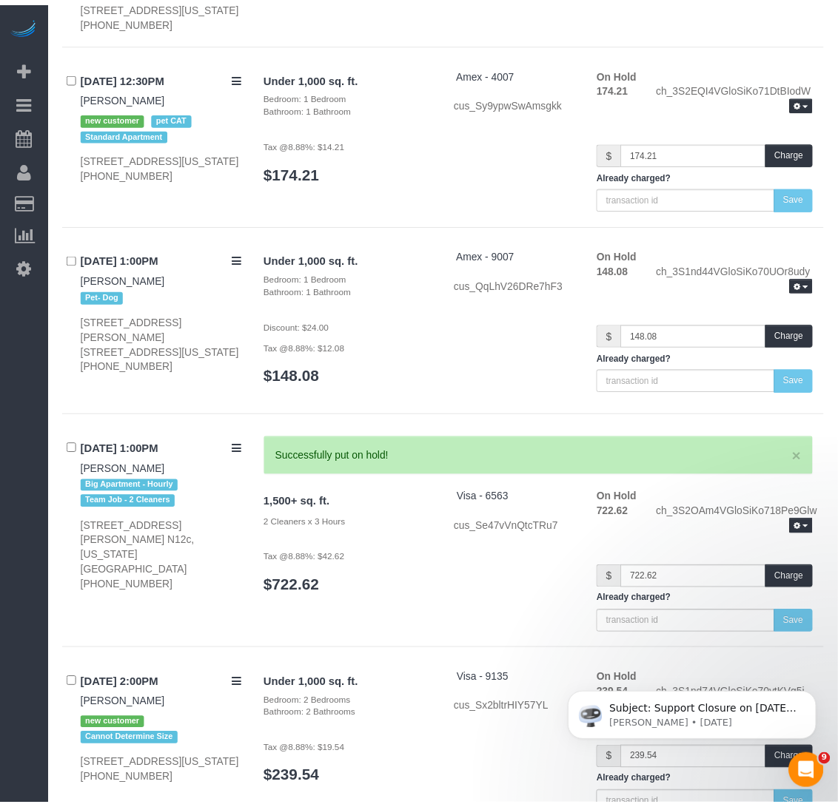
scroll to position [5179, 0]
